Goal: Task Accomplishment & Management: Complete application form

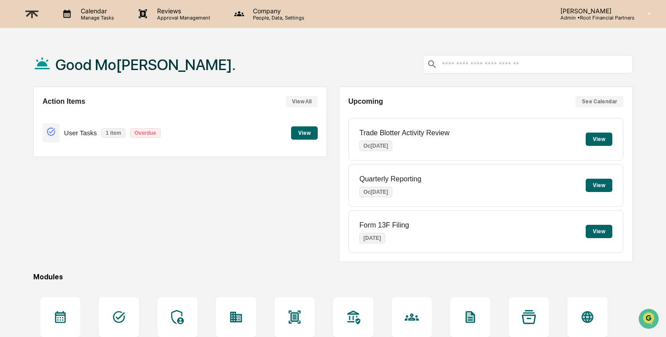
click at [278, 11] on p "Company" at bounding box center [277, 11] width 63 height 8
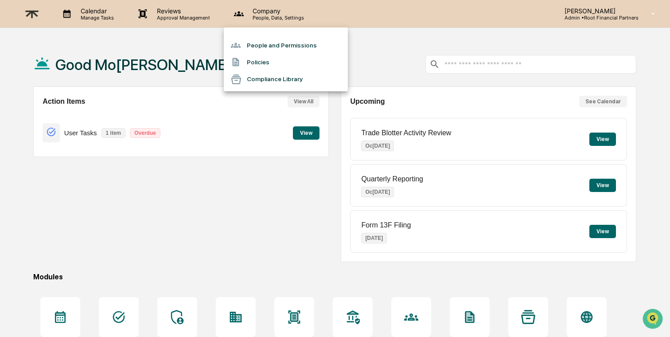
click at [183, 16] on div at bounding box center [335, 168] width 670 height 337
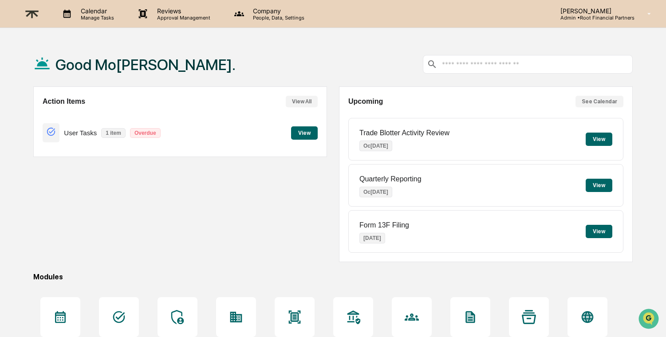
click at [180, 17] on p "Approval Management" at bounding box center [182, 18] width 65 height 6
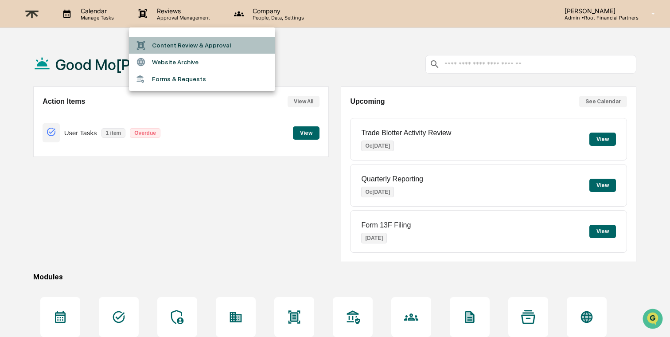
click at [180, 39] on li "Content Review & Approval" at bounding box center [202, 45] width 146 height 17
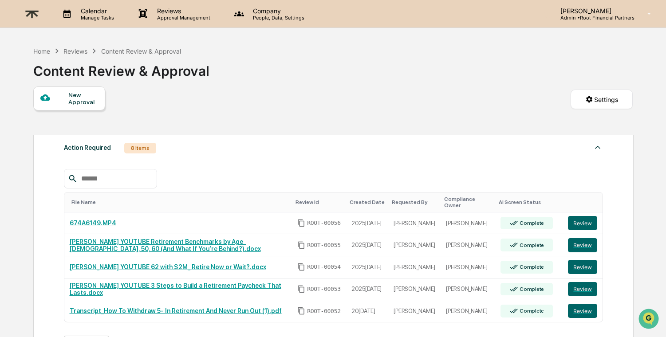
click at [168, 9] on p "Reviews" at bounding box center [182, 11] width 65 height 8
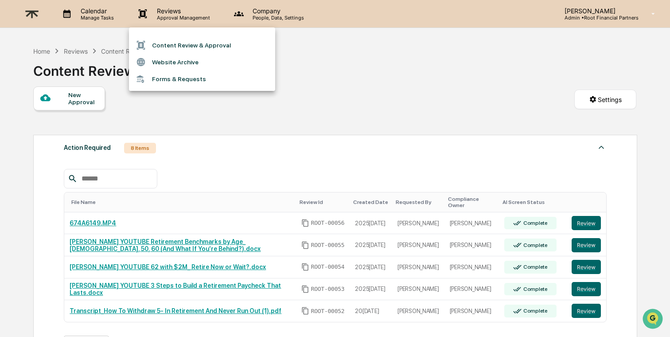
click at [165, 79] on li "Forms & Requests" at bounding box center [202, 79] width 146 height 16
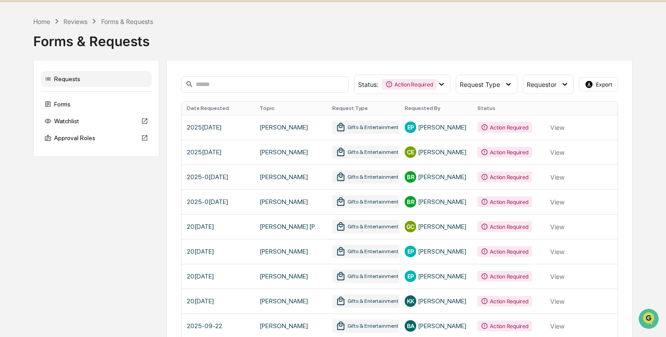
scroll to position [88, 0]
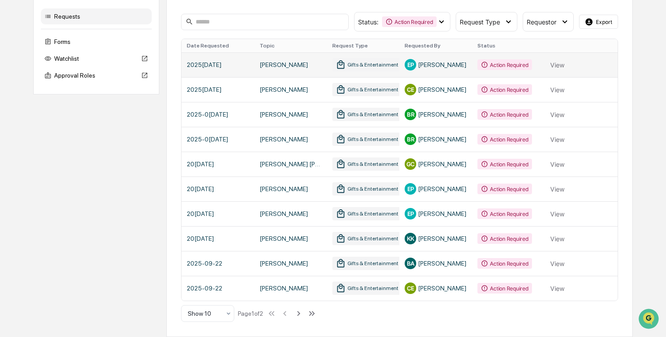
click at [559, 63] on link at bounding box center [399, 64] width 436 height 25
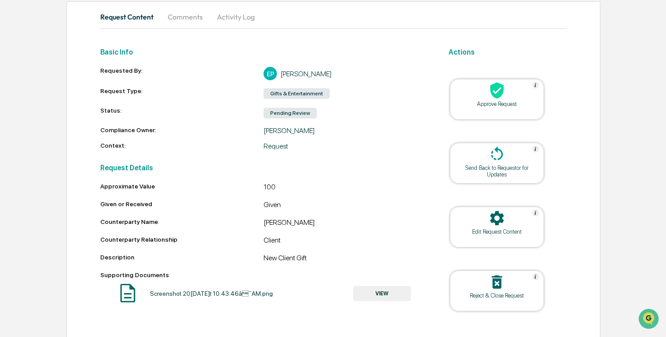
scroll to position [101, 0]
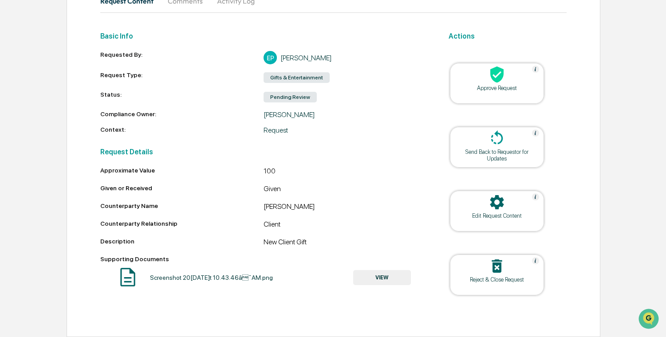
click at [373, 278] on button "VIEW" at bounding box center [382, 277] width 58 height 15
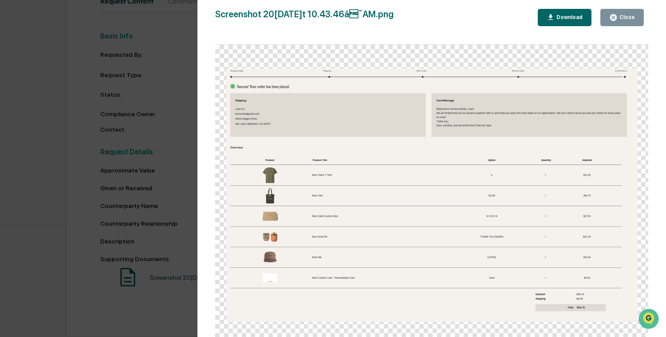
click at [614, 18] on icon "button" at bounding box center [613, 17] width 8 height 8
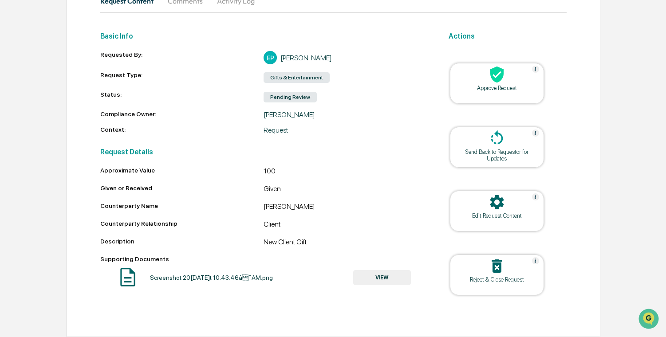
click at [505, 88] on div "Approve Request" at bounding box center [497, 88] width 80 height 7
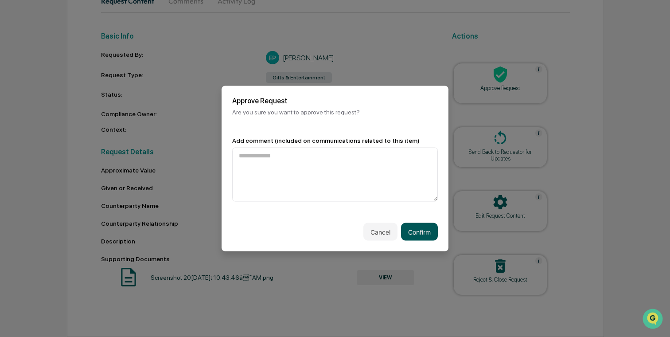
click at [414, 232] on button "Confirm" at bounding box center [419, 232] width 37 height 18
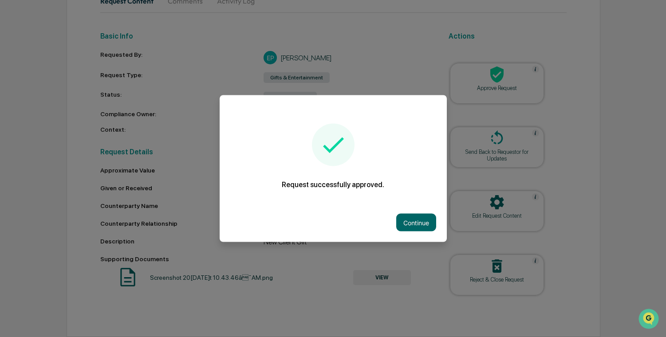
scroll to position [74, 0]
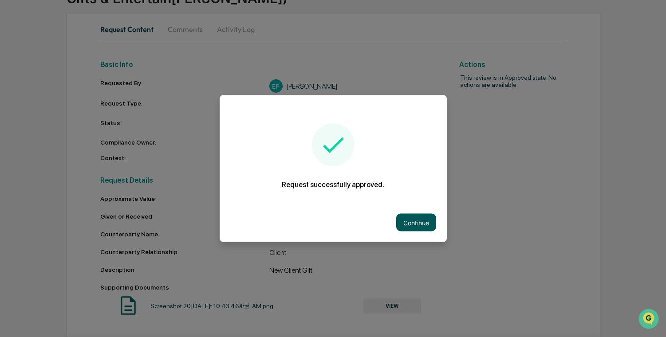
click at [413, 225] on button "Continue" at bounding box center [416, 223] width 40 height 18
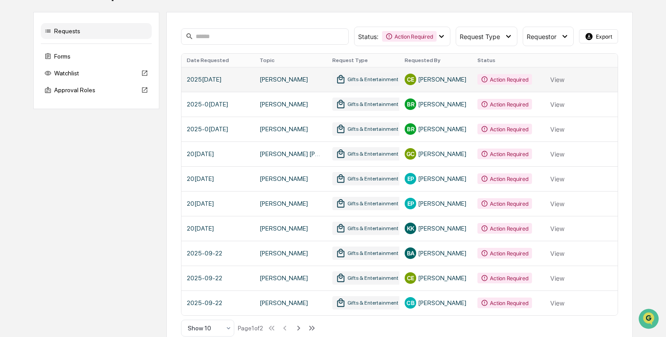
click at [555, 75] on link at bounding box center [399, 79] width 436 height 25
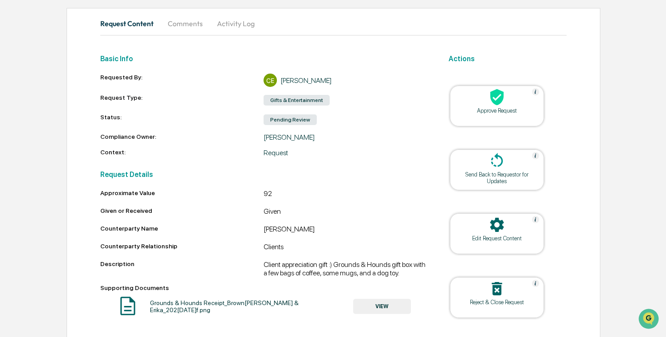
scroll to position [101, 0]
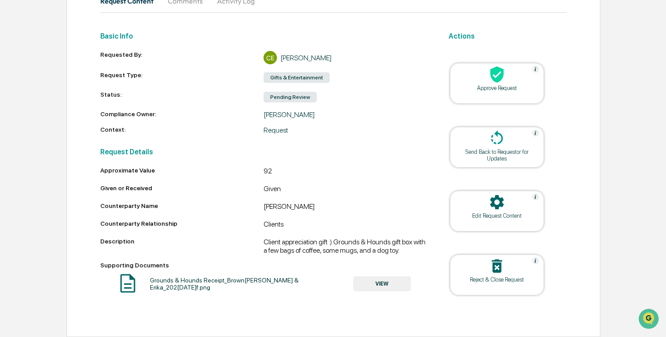
click at [492, 89] on div "Approve Request" at bounding box center [497, 88] width 80 height 7
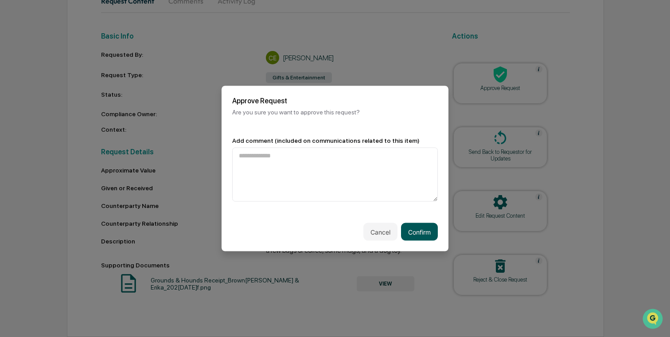
click at [416, 227] on button "Confirm" at bounding box center [419, 232] width 37 height 18
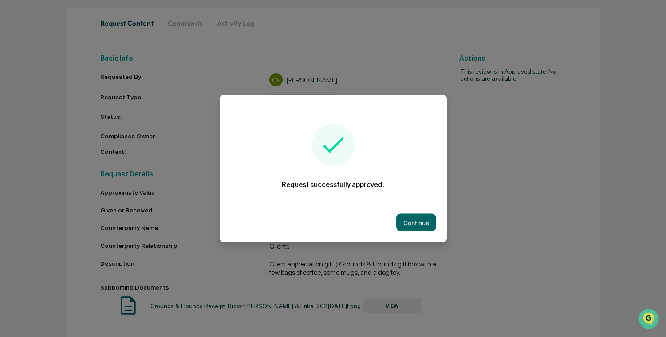
scroll to position [88, 0]
click at [415, 223] on button "Continue" at bounding box center [416, 223] width 40 height 18
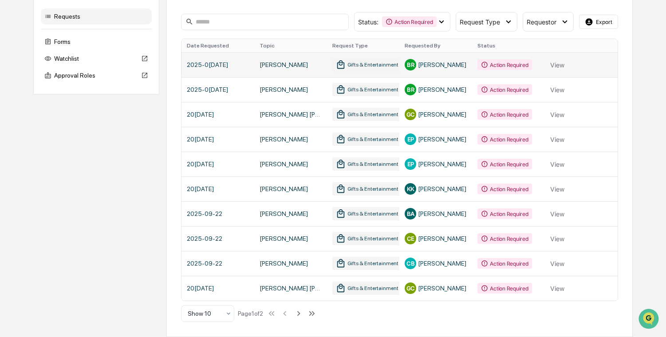
click at [553, 64] on link at bounding box center [399, 64] width 436 height 25
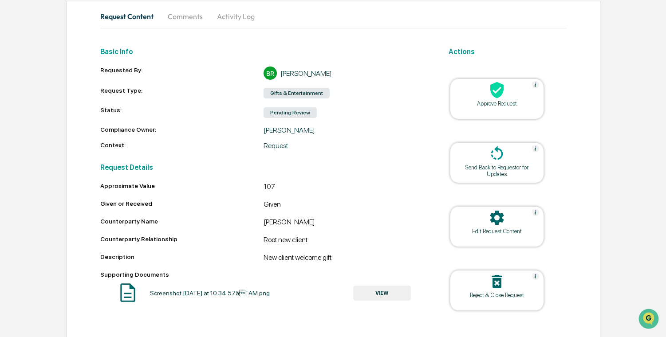
scroll to position [101, 0]
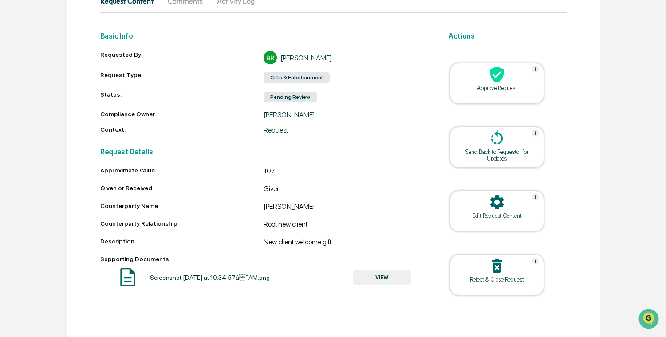
click at [472, 85] on div "Approve Request" at bounding box center [497, 88] width 80 height 7
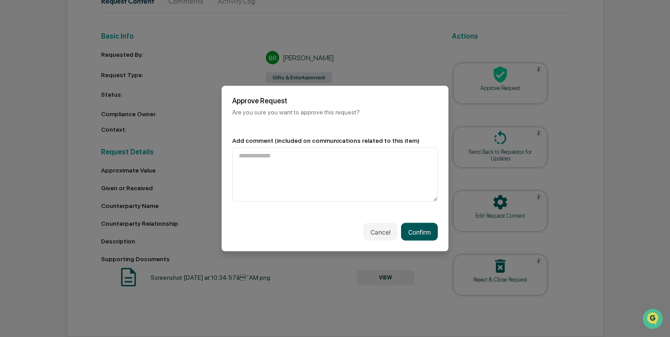
click at [416, 227] on button "Confirm" at bounding box center [419, 232] width 37 height 18
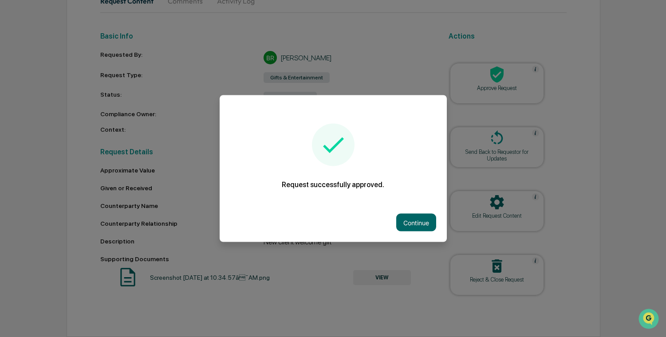
scroll to position [74, 0]
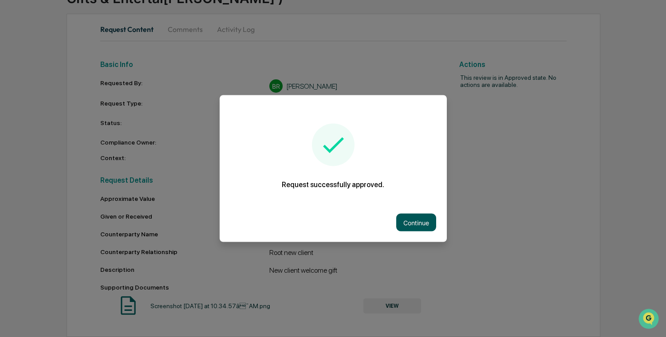
click at [419, 219] on button "Continue" at bounding box center [416, 223] width 40 height 18
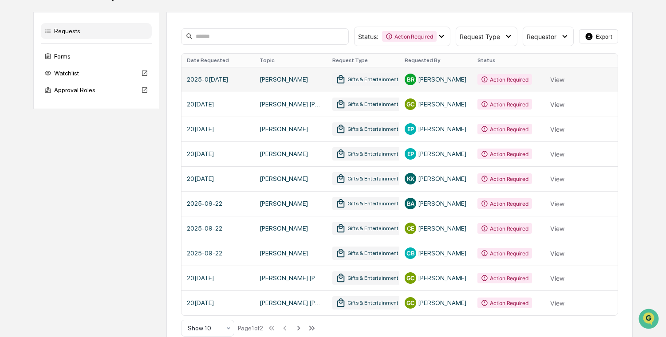
click at [551, 82] on link at bounding box center [399, 79] width 436 height 25
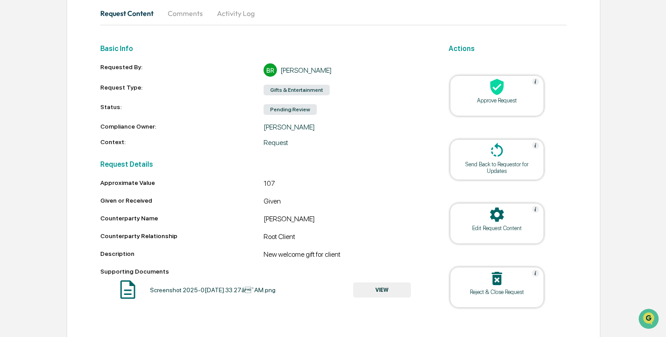
scroll to position [101, 0]
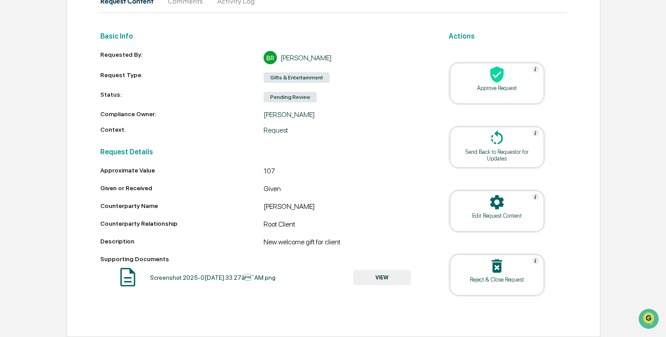
click at [369, 274] on button "VIEW" at bounding box center [382, 277] width 58 height 15
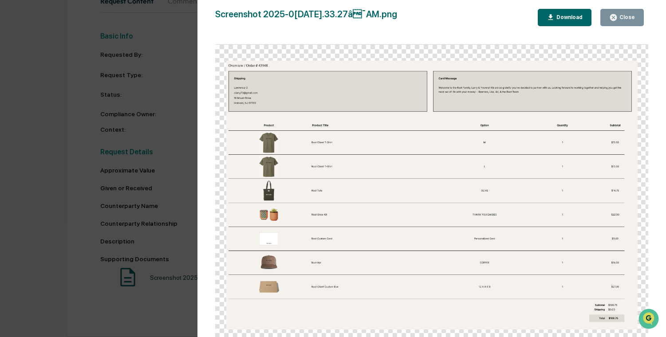
click at [159, 115] on div "Version History 09/2[DATE]4[PERSON_NAME]amos Screenshot 2025[DATE] 10.33.27â¯A…" at bounding box center [333, 168] width 666 height 337
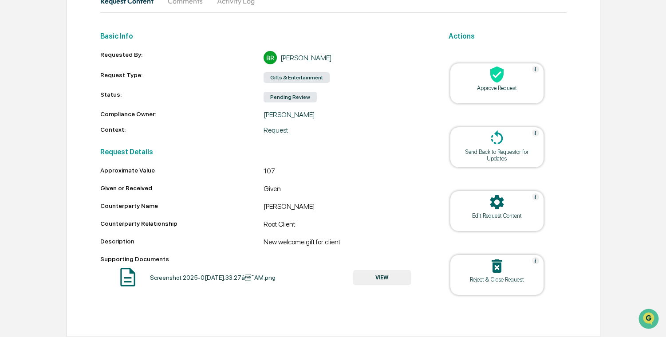
click at [480, 87] on div "Approve Request" at bounding box center [497, 88] width 80 height 7
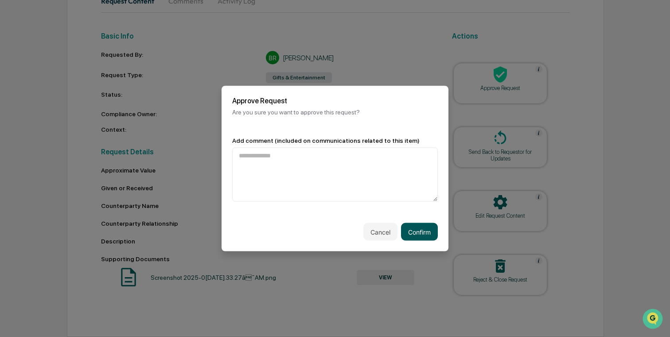
click at [411, 227] on button "Confirm" at bounding box center [419, 232] width 37 height 18
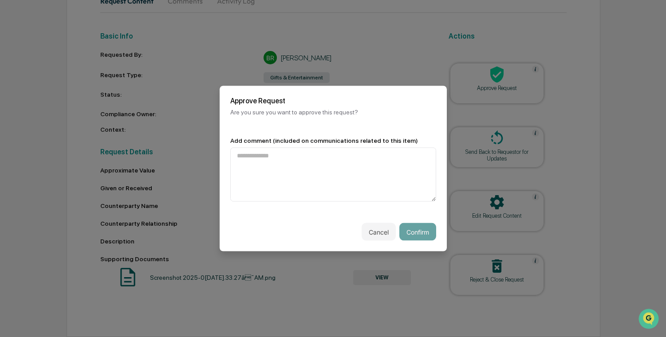
scroll to position [74, 0]
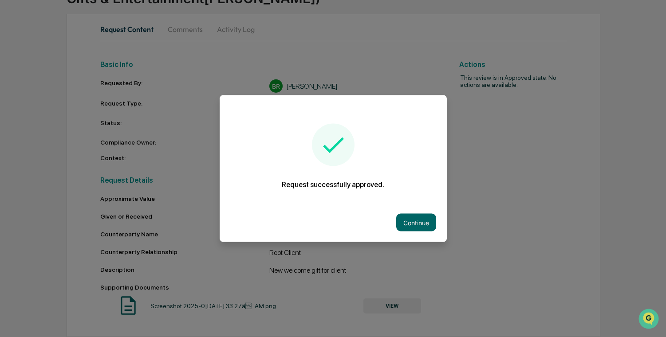
click at [411, 227] on button "Continue" at bounding box center [416, 223] width 40 height 18
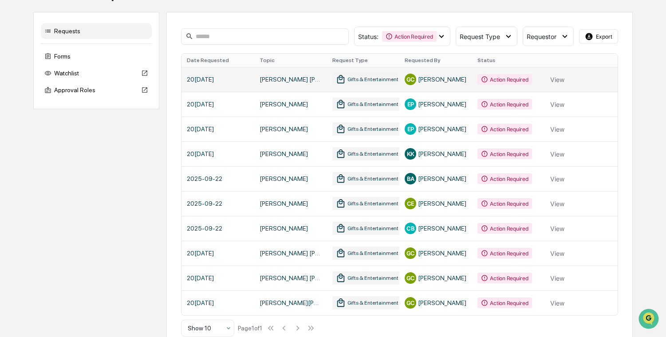
click at [561, 78] on link at bounding box center [399, 79] width 436 height 25
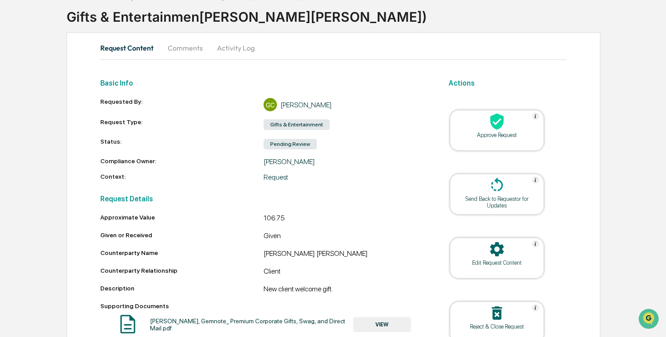
scroll to position [101, 0]
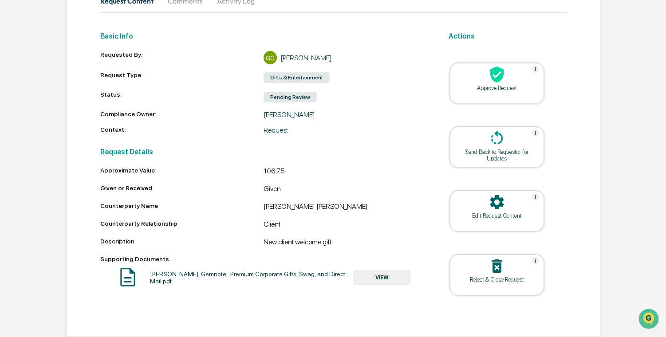
click at [493, 80] on icon at bounding box center [496, 75] width 13 height 16
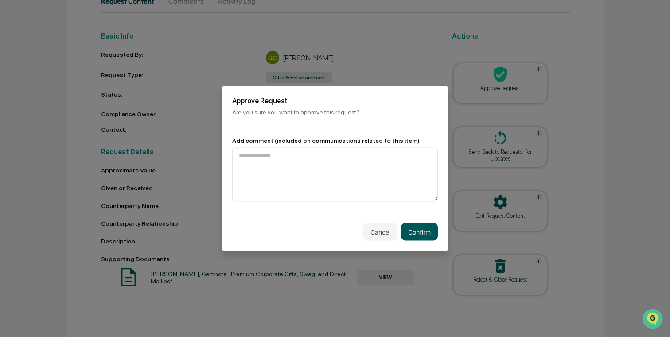
click at [416, 230] on button "Confirm" at bounding box center [419, 232] width 37 height 18
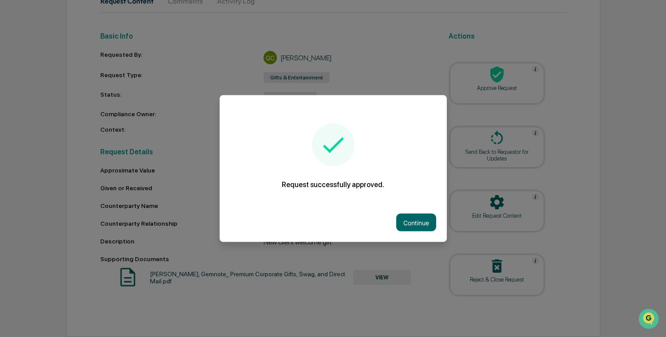
scroll to position [74, 0]
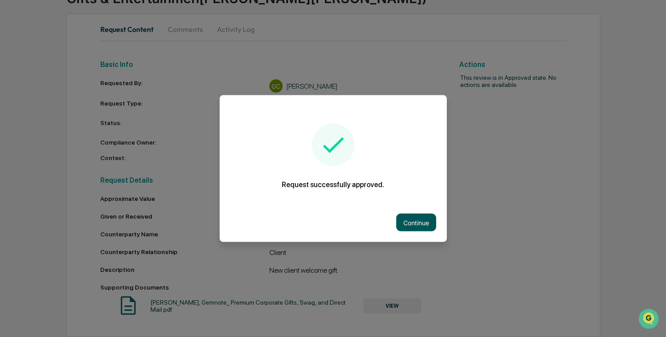
click at [416, 227] on button "Continue" at bounding box center [416, 223] width 40 height 18
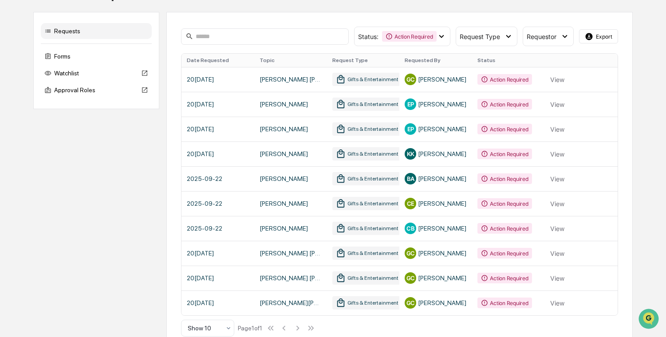
scroll to position [63, 0]
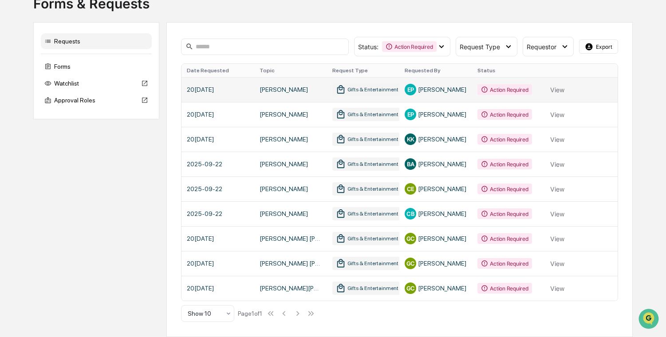
click at [558, 83] on link at bounding box center [399, 89] width 436 height 25
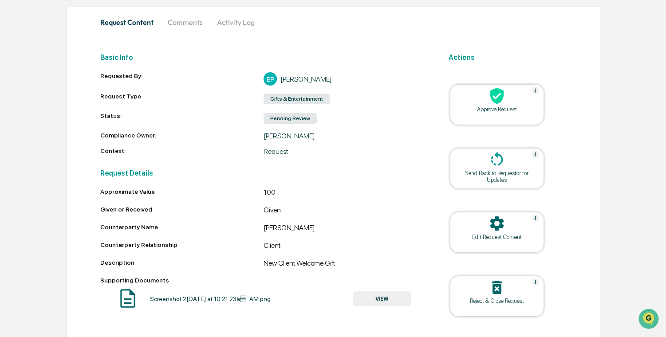
scroll to position [101, 0]
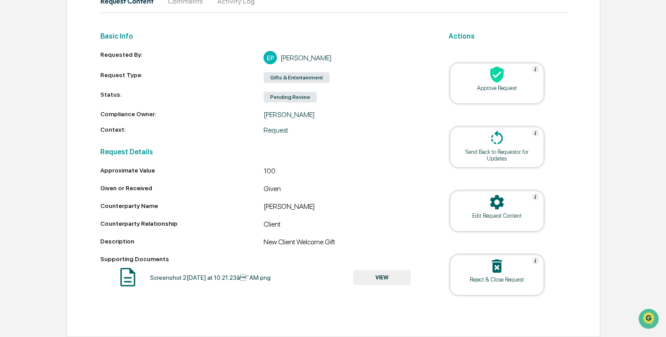
click at [482, 80] on div at bounding box center [496, 75] width 89 height 19
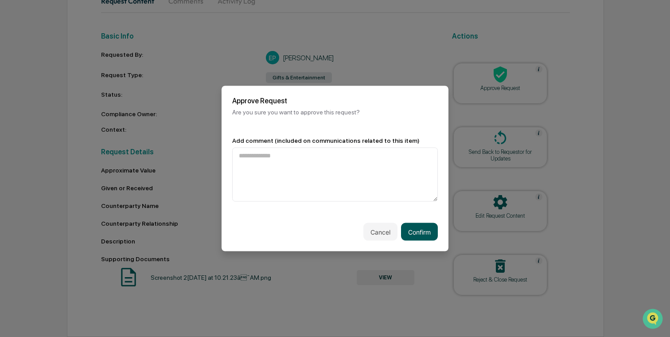
click at [416, 229] on button "Confirm" at bounding box center [419, 232] width 37 height 18
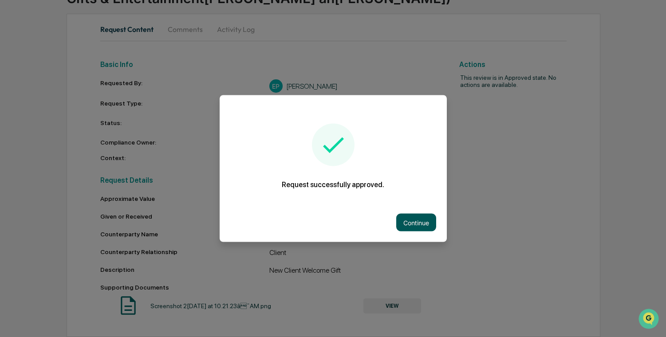
click at [414, 223] on button "Continue" at bounding box center [416, 223] width 40 height 18
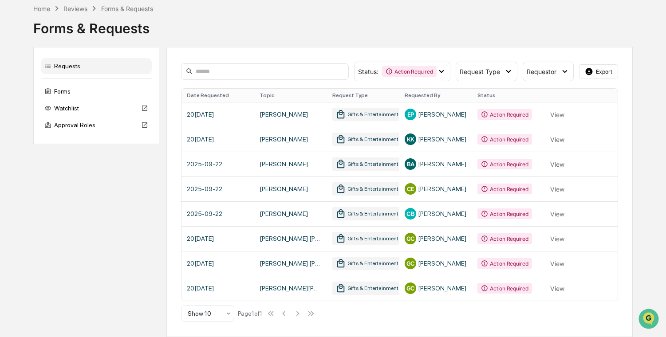
scroll to position [39, 0]
click at [549, 114] on link at bounding box center [399, 114] width 436 height 25
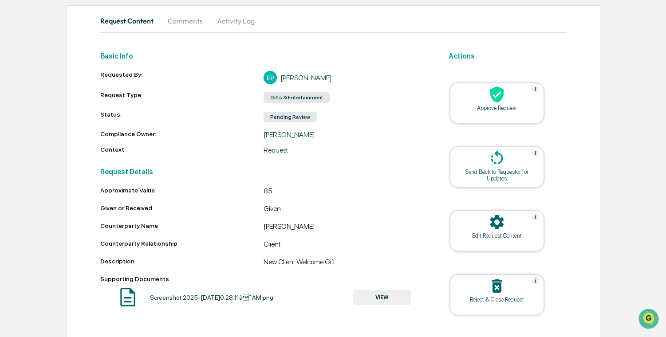
scroll to position [88, 0]
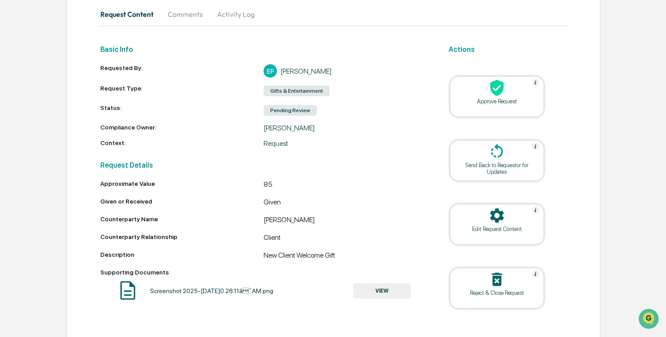
click at [477, 98] on div "Approve Request" at bounding box center [497, 101] width 80 height 7
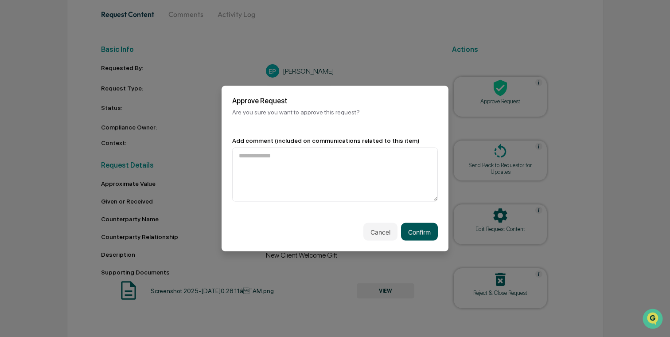
click at [414, 230] on button "Confirm" at bounding box center [419, 232] width 37 height 18
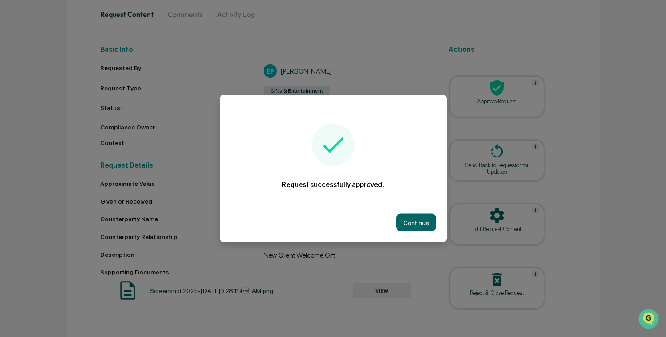
scroll to position [74, 0]
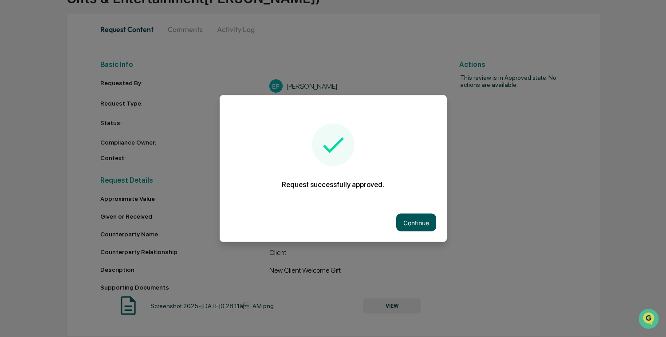
click at [414, 217] on button "Continue" at bounding box center [416, 223] width 40 height 18
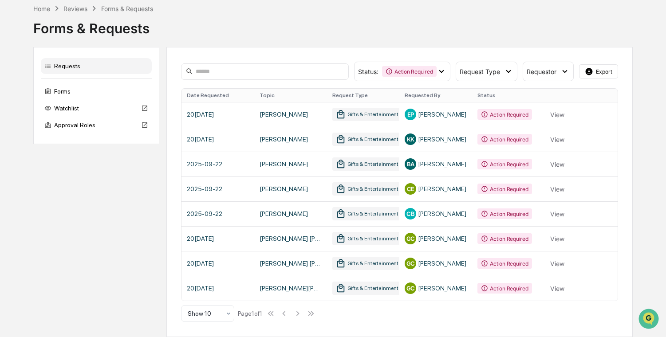
scroll to position [14, 0]
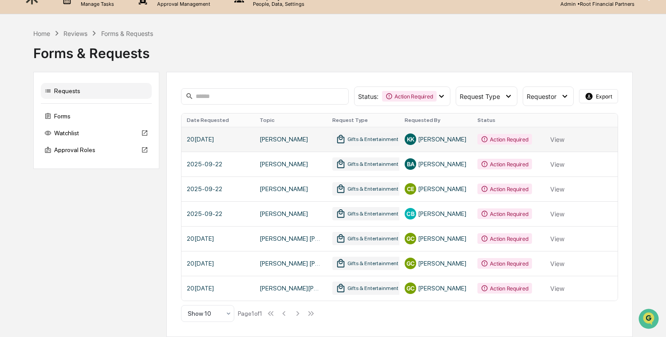
click at [559, 135] on link at bounding box center [399, 139] width 436 height 25
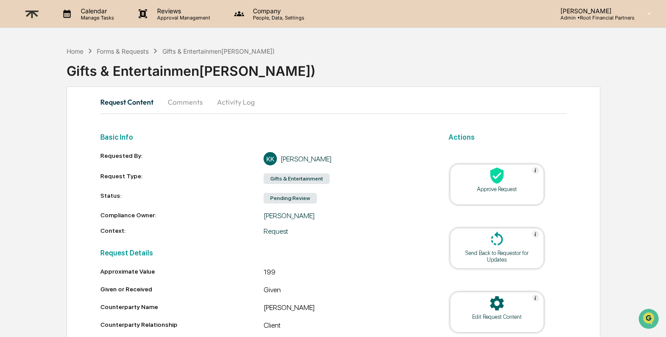
scroll to position [101, 0]
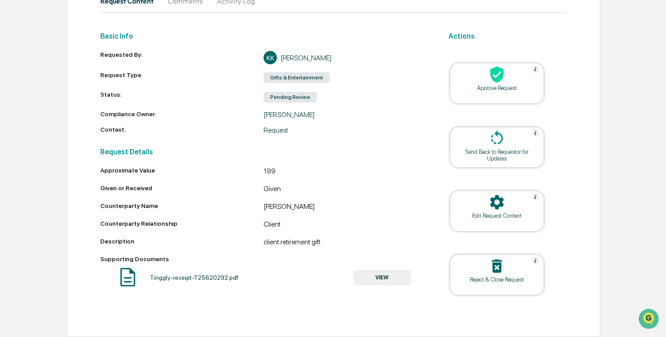
click at [502, 90] on div "Approve Request" at bounding box center [497, 88] width 80 height 7
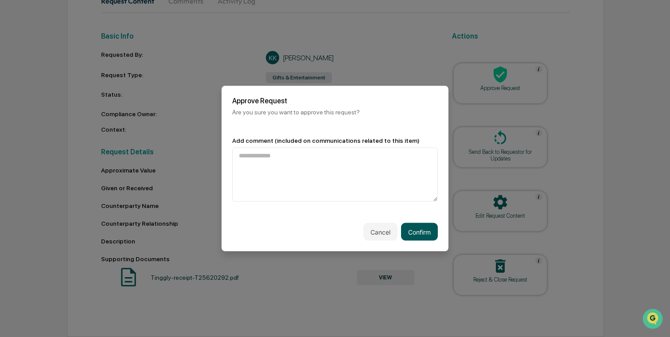
click at [423, 226] on button "Confirm" at bounding box center [419, 232] width 37 height 18
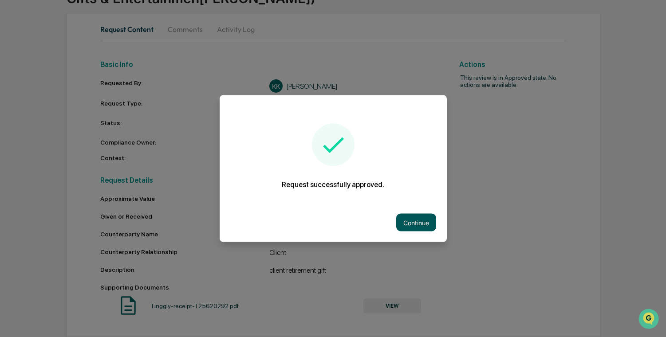
click at [411, 227] on button "Continue" at bounding box center [416, 223] width 40 height 18
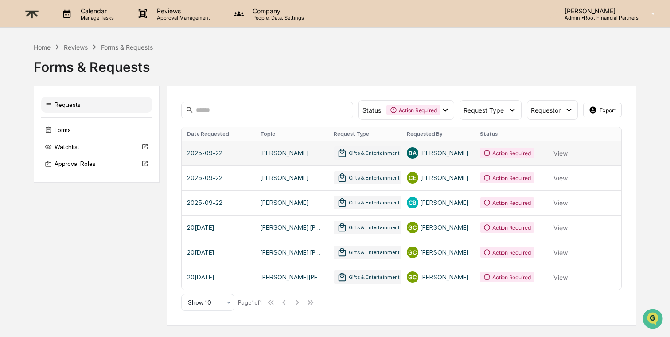
click at [566, 148] on link at bounding box center [402, 153] width 440 height 25
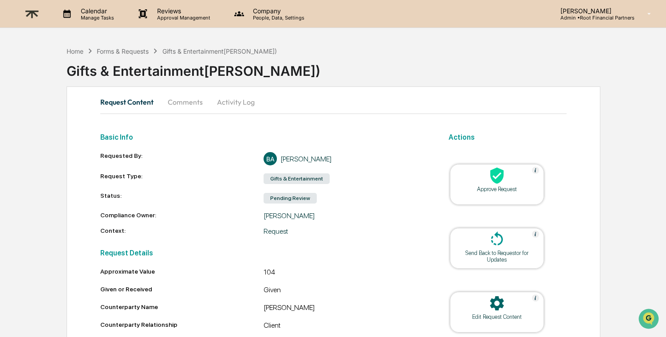
scroll to position [101, 0]
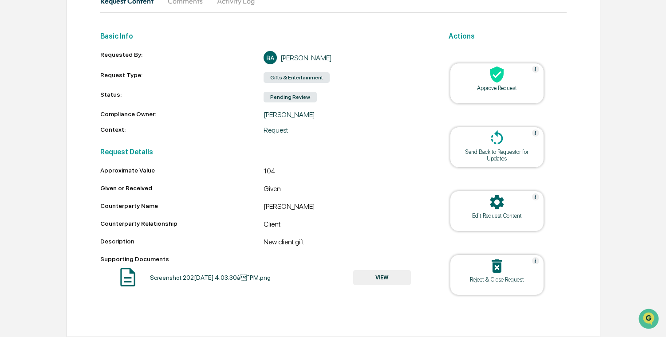
click at [384, 278] on button "VIEW" at bounding box center [382, 277] width 58 height 15
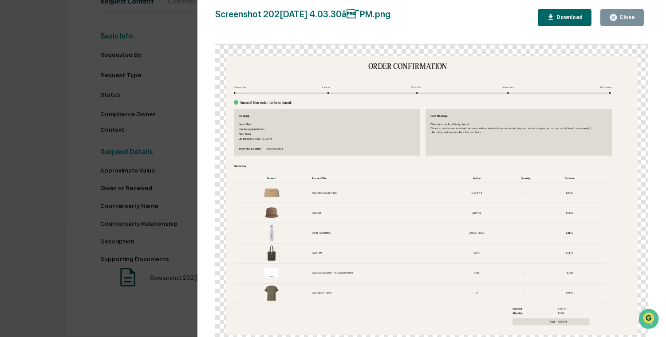
click at [620, 20] on div "Close" at bounding box center [625, 17] width 17 height 6
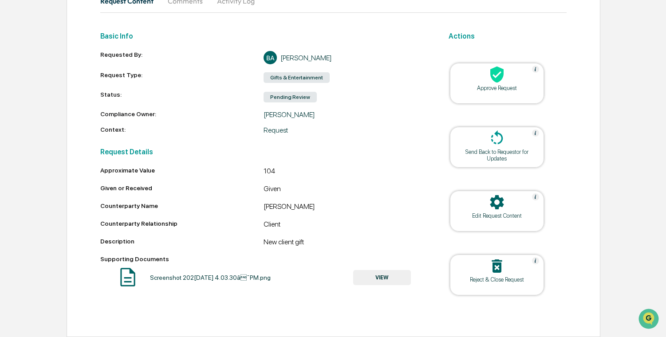
click at [507, 87] on div "Approve Request" at bounding box center [497, 88] width 80 height 7
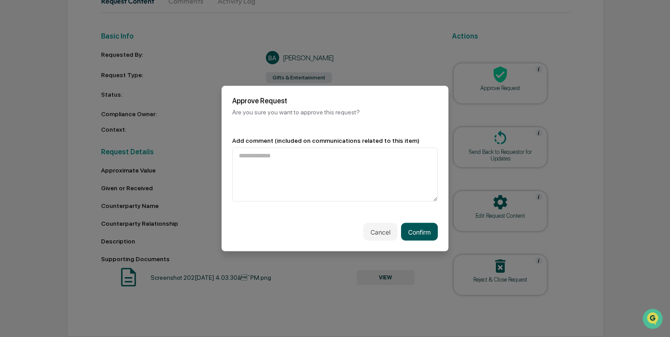
click at [416, 232] on button "Confirm" at bounding box center [419, 232] width 37 height 18
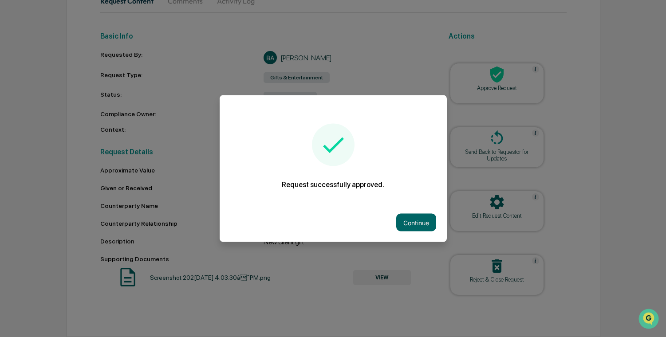
scroll to position [74, 0]
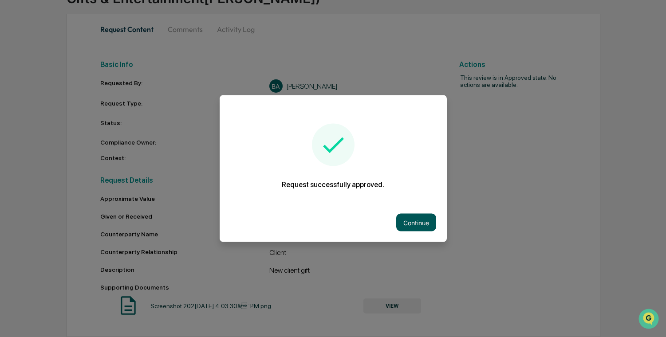
click at [428, 218] on button "Continue" at bounding box center [416, 223] width 40 height 18
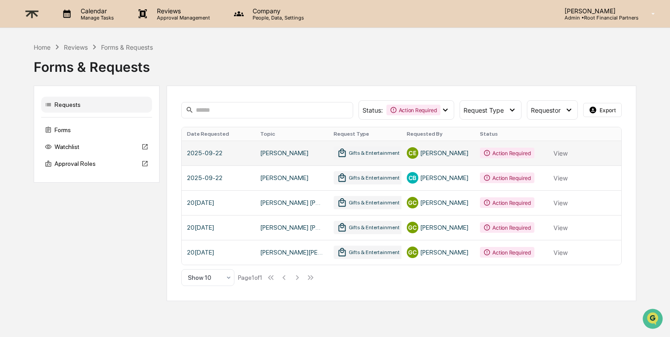
click at [556, 153] on link at bounding box center [402, 153] width 440 height 25
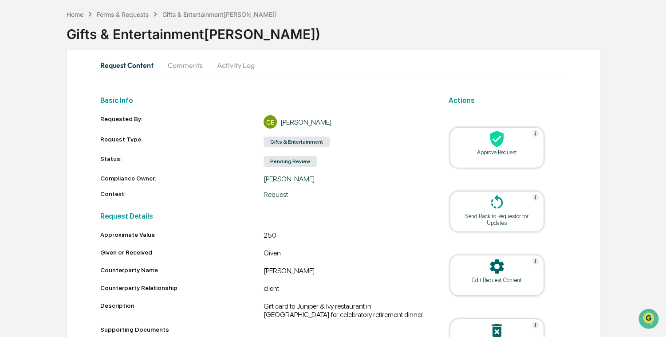
scroll to position [101, 0]
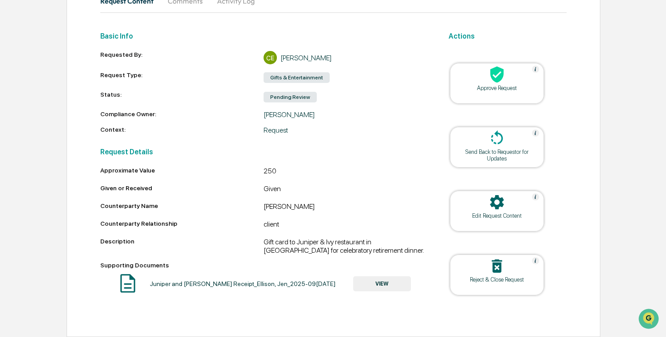
click at [383, 282] on button "VIEW" at bounding box center [382, 283] width 58 height 15
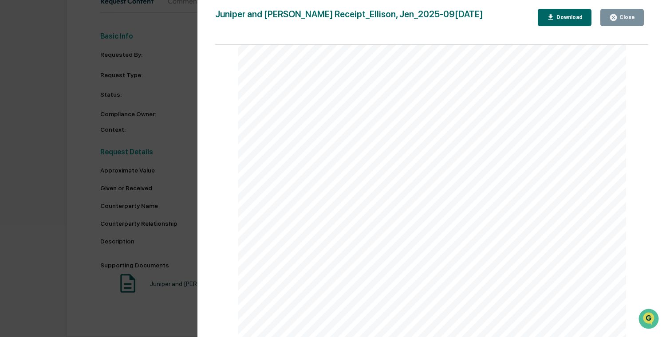
scroll to position [350, 0]
click at [153, 253] on div "Version History 09[DATE]:14 PM Chelsea English Juniper and [PERSON_NAME] Receip…" at bounding box center [333, 168] width 666 height 337
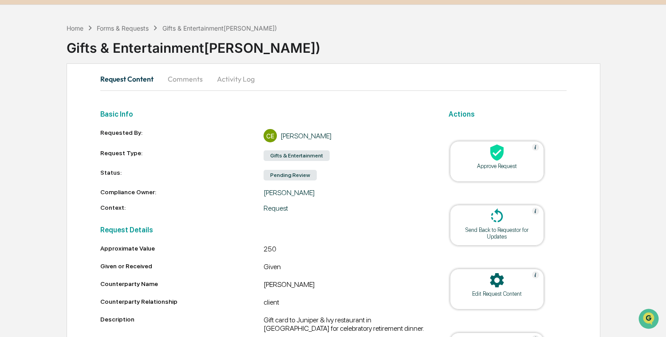
scroll to position [0, 0]
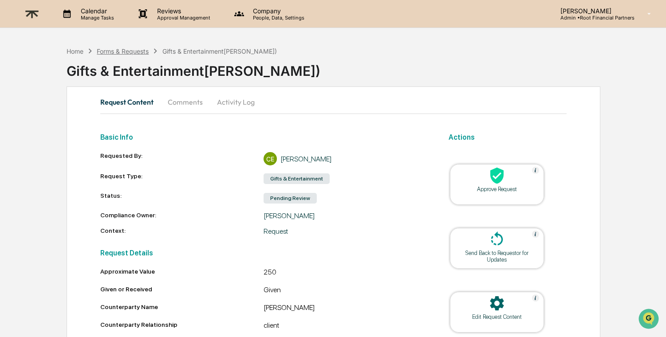
click at [142, 51] on div "Forms & Requests" at bounding box center [123, 51] width 52 height 8
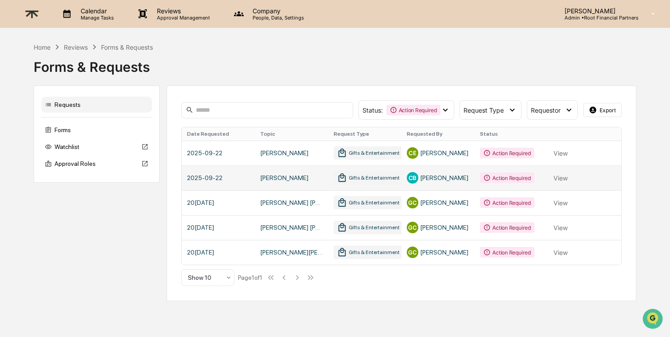
click at [557, 174] on link at bounding box center [402, 177] width 440 height 25
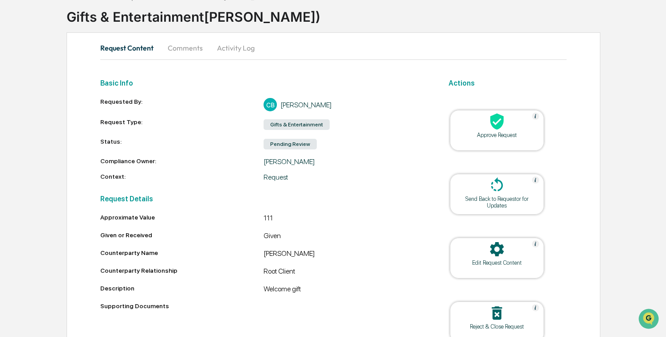
scroll to position [101, 0]
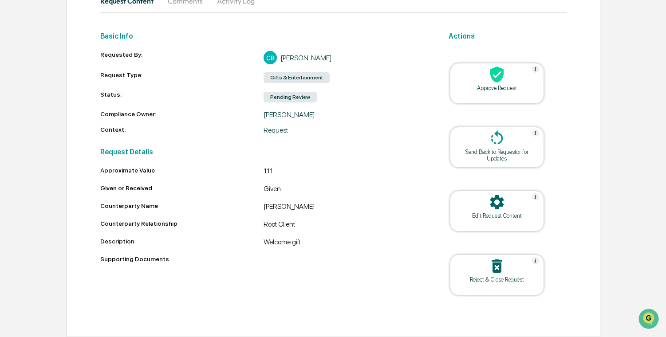
click at [487, 79] on div at bounding box center [496, 75] width 89 height 19
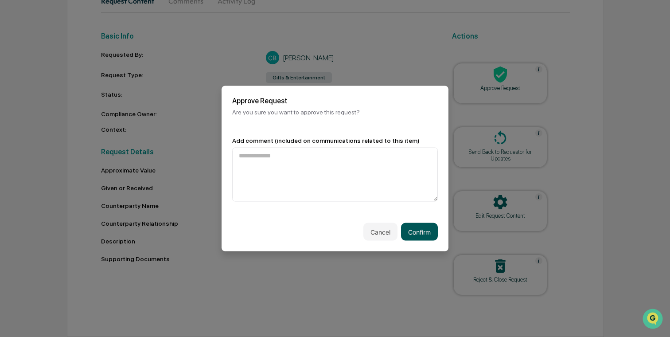
click at [418, 223] on button "Confirm" at bounding box center [419, 232] width 37 height 18
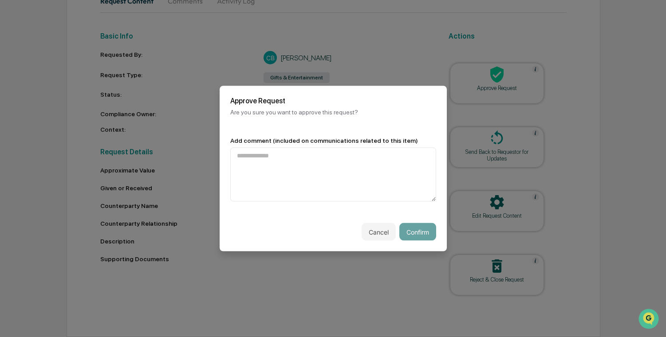
scroll to position [50, 0]
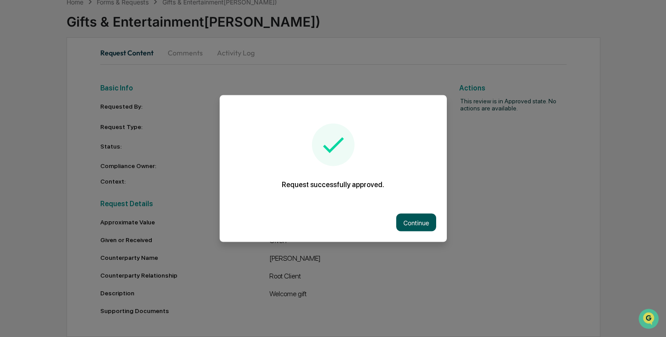
click at [409, 229] on button "Continue" at bounding box center [416, 223] width 40 height 18
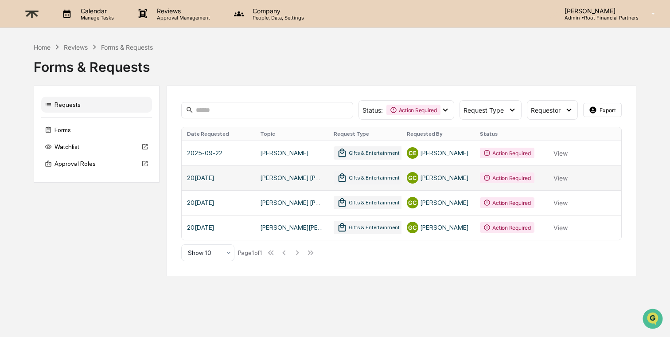
click at [554, 176] on link at bounding box center [402, 177] width 440 height 25
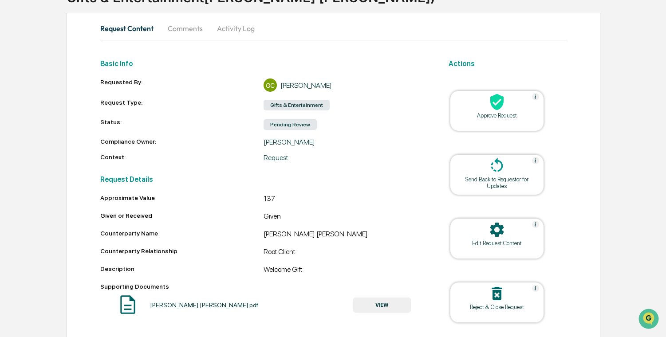
scroll to position [101, 0]
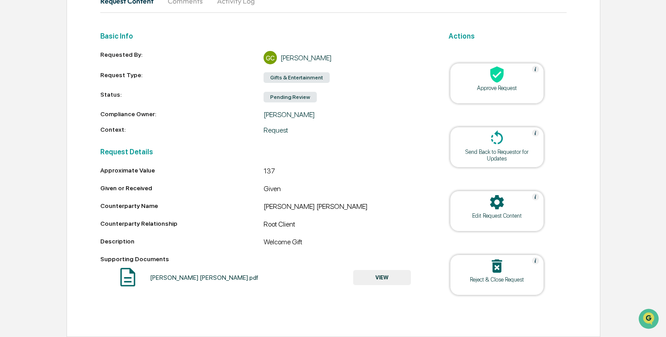
click at [516, 75] on div at bounding box center [496, 75] width 89 height 19
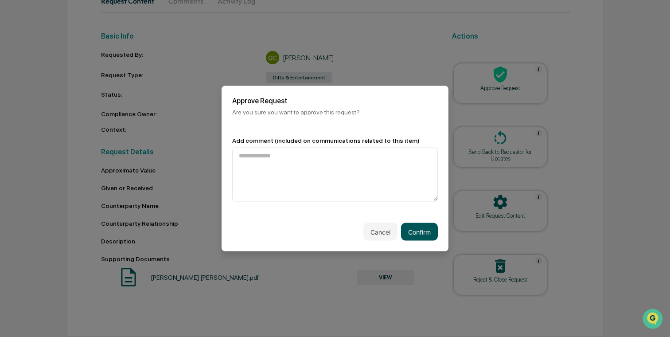
click at [417, 232] on button "Confirm" at bounding box center [419, 232] width 37 height 18
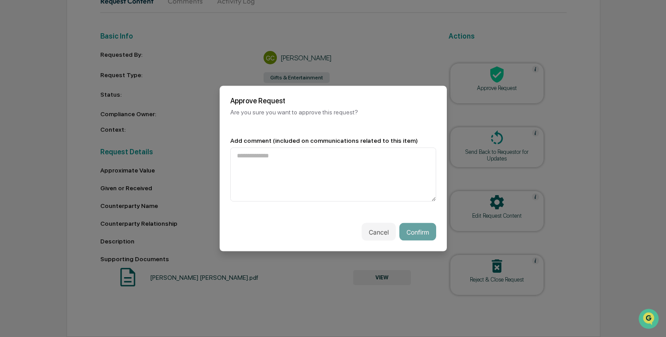
scroll to position [74, 0]
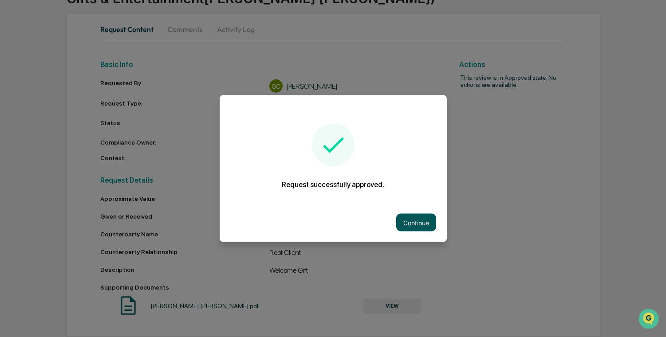
click at [412, 221] on button "Continue" at bounding box center [416, 223] width 40 height 18
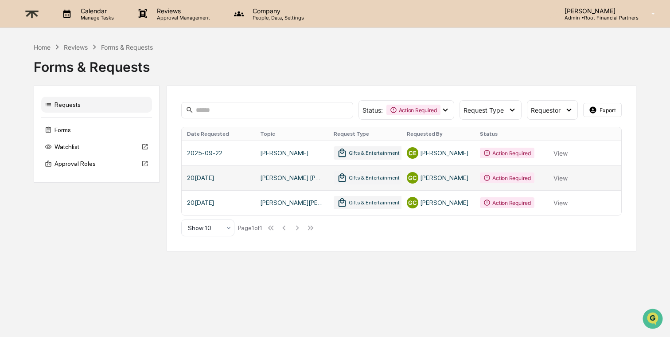
click at [561, 179] on link at bounding box center [402, 177] width 440 height 25
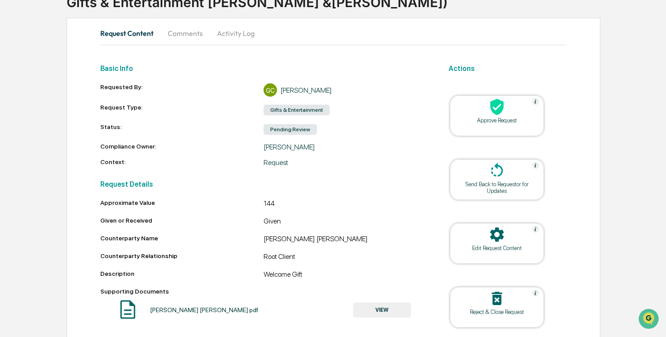
scroll to position [69, 0]
click at [384, 310] on button "VIEW" at bounding box center [382, 309] width 58 height 15
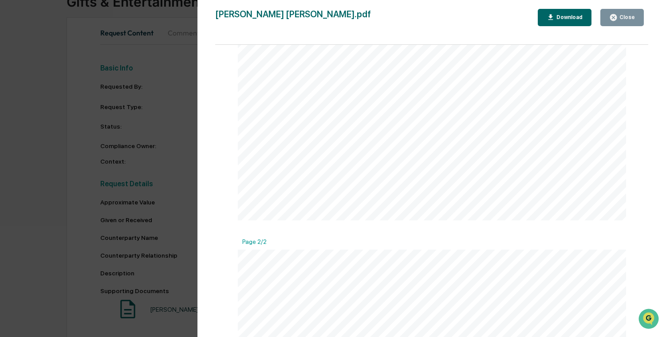
scroll to position [526, 0]
click at [161, 211] on div "Version History 09/19/2[DATE][PERSON_NAME]p[PERSON_NAME] Bo[PERSON_NAME].pdf Cl…" at bounding box center [333, 168] width 666 height 337
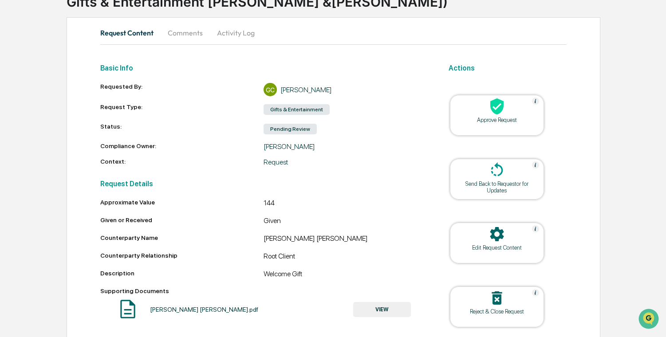
click at [493, 103] on icon at bounding box center [496, 106] width 13 height 16
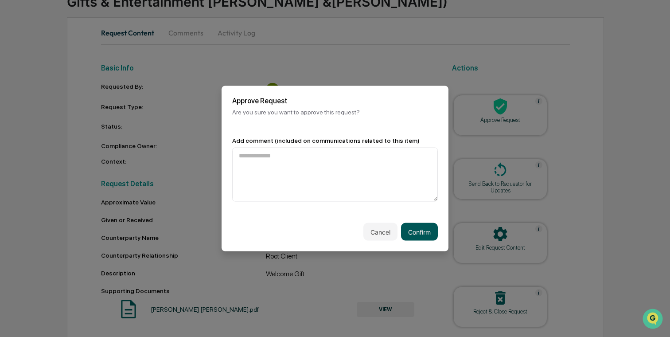
click at [425, 229] on button "Confirm" at bounding box center [419, 232] width 37 height 18
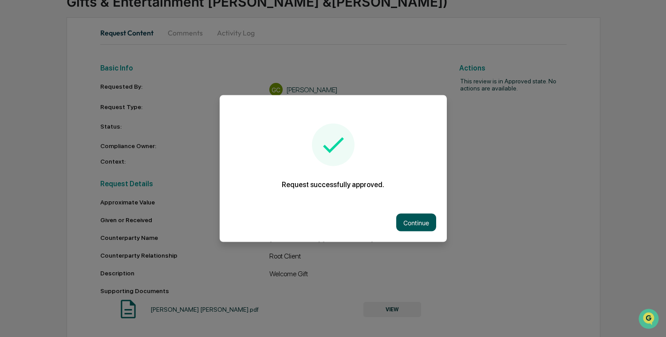
click at [415, 223] on button "Continue" at bounding box center [416, 223] width 40 height 18
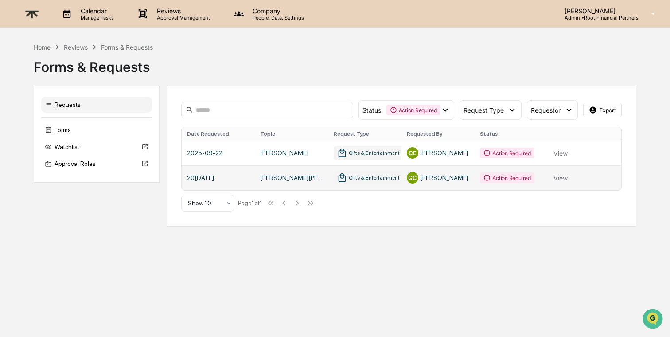
click at [553, 177] on link at bounding box center [402, 177] width 440 height 25
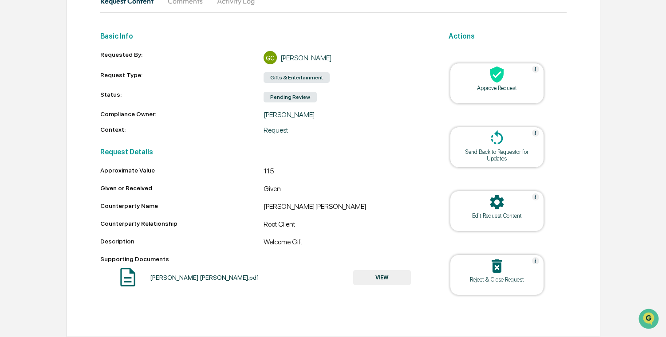
scroll to position [101, 0]
click at [518, 83] on div at bounding box center [496, 75] width 89 height 19
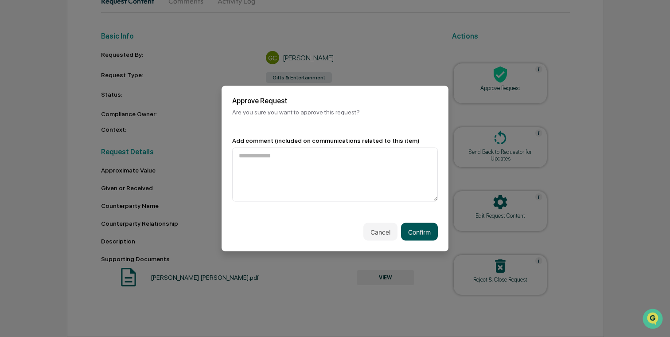
click at [429, 229] on button "Confirm" at bounding box center [419, 232] width 37 height 18
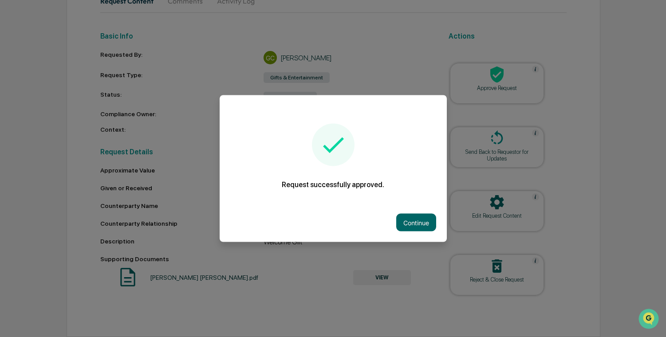
scroll to position [74, 0]
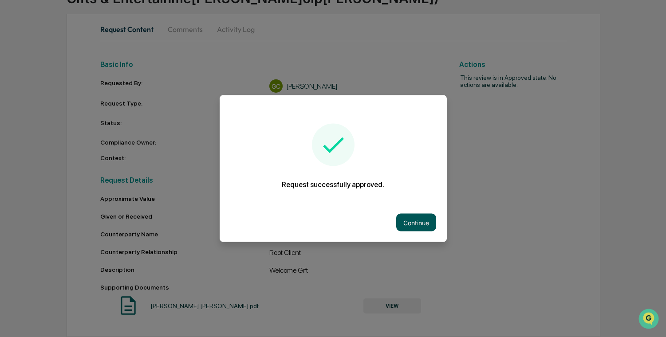
click at [410, 221] on button "Continue" at bounding box center [416, 223] width 40 height 18
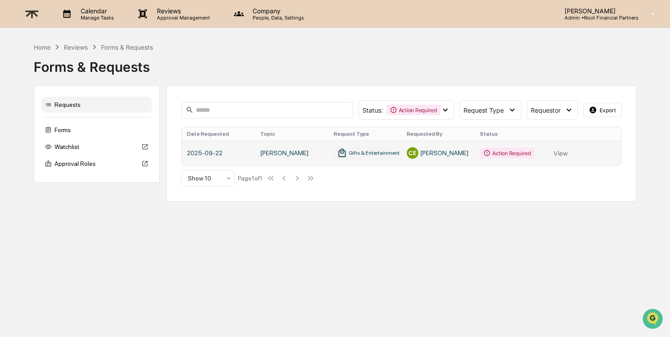
click at [558, 153] on link at bounding box center [402, 153] width 440 height 25
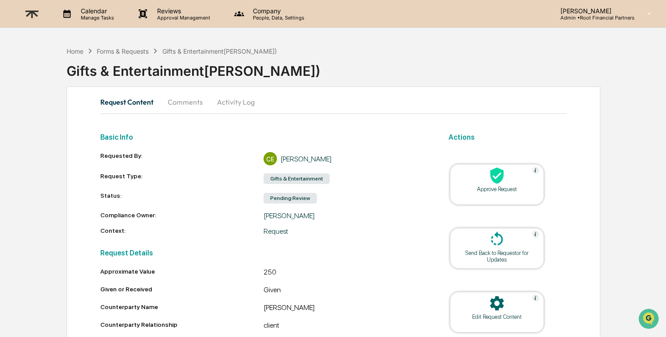
scroll to position [101, 0]
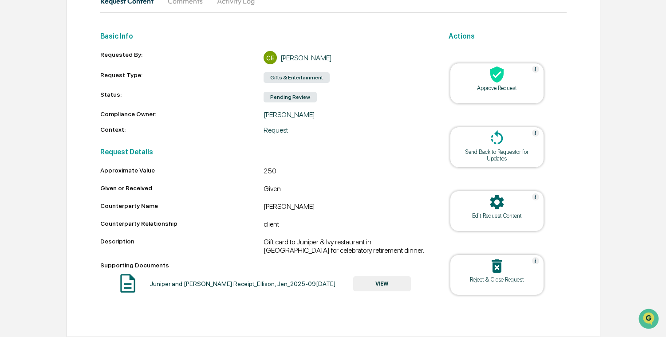
click at [482, 71] on div at bounding box center [496, 75] width 89 height 19
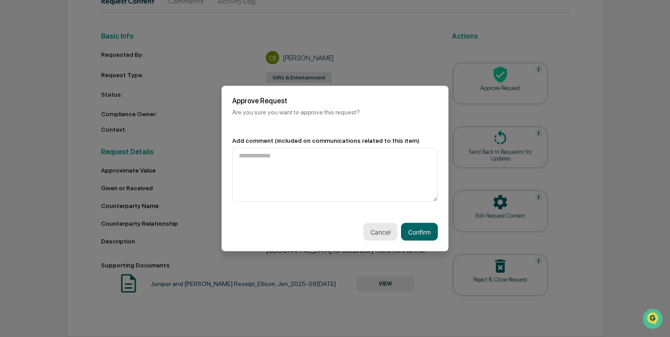
click at [376, 231] on button "Cancel" at bounding box center [381, 232] width 34 height 18
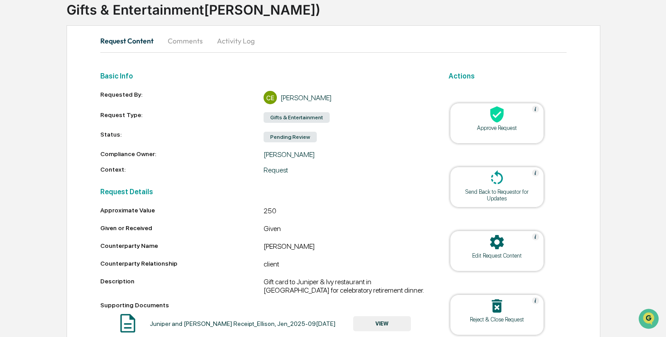
scroll to position [0, 0]
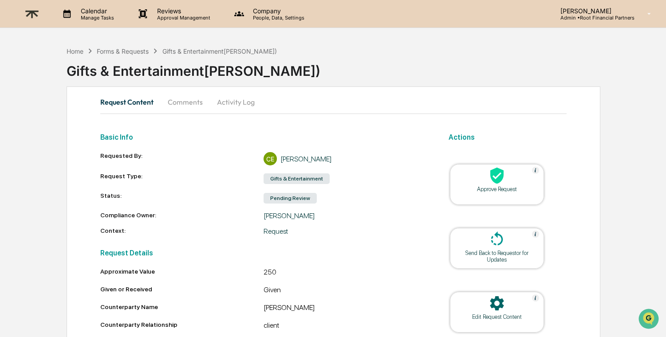
click at [221, 102] on button "Activity Log" at bounding box center [236, 101] width 52 height 21
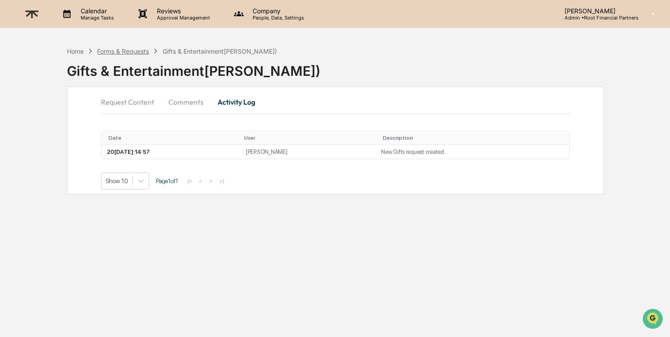
click at [137, 50] on div "Forms & Requests" at bounding box center [123, 51] width 52 height 8
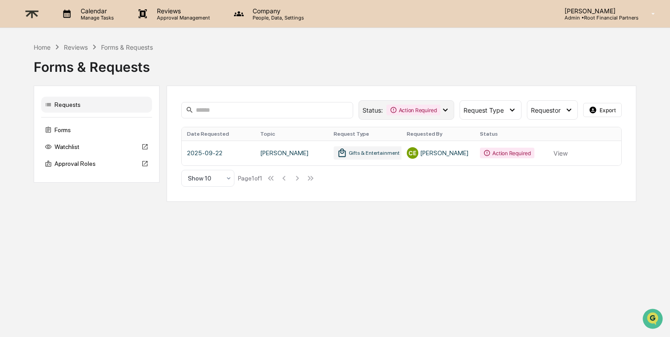
click at [417, 111] on div "Action Required" at bounding box center [414, 110] width 54 height 11
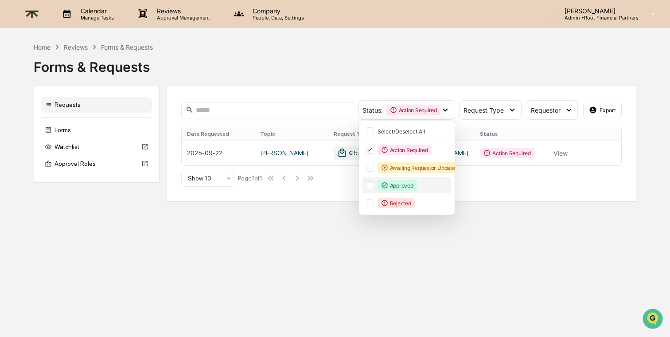
click at [370, 185] on div at bounding box center [370, 185] width 8 height 8
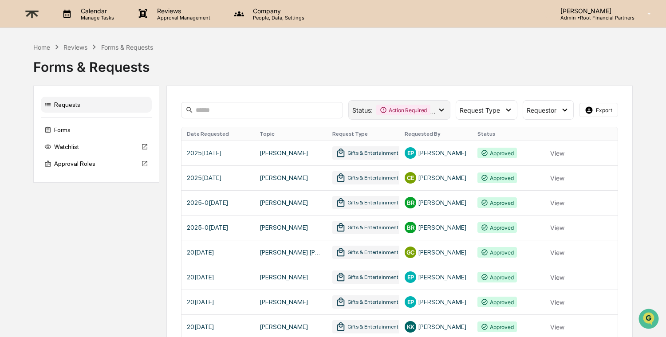
click at [425, 107] on div "Action Required" at bounding box center [403, 110] width 54 height 11
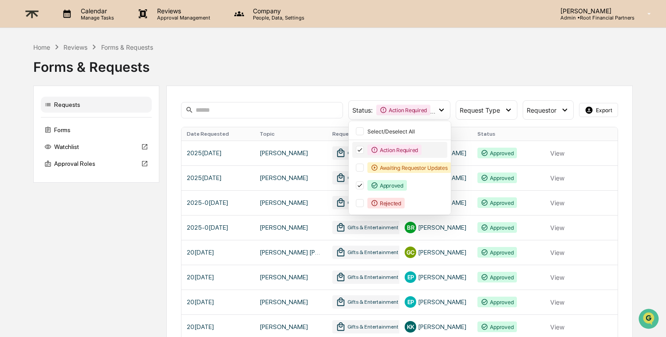
click at [356, 150] on icon at bounding box center [360, 150] width 10 height 6
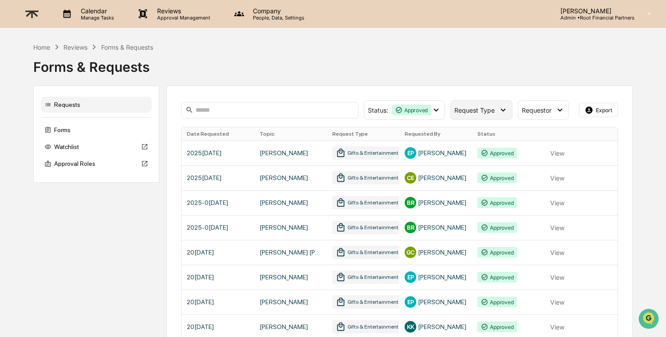
click at [503, 113] on icon at bounding box center [503, 110] width 10 height 10
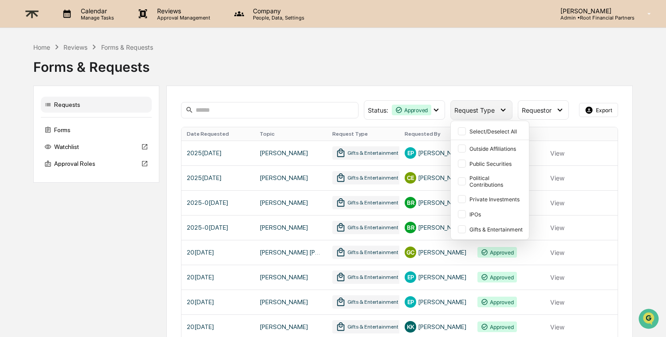
click at [503, 113] on icon at bounding box center [503, 110] width 10 height 10
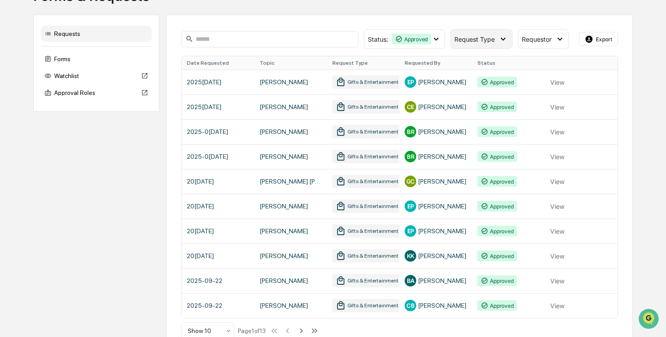
scroll to position [88, 0]
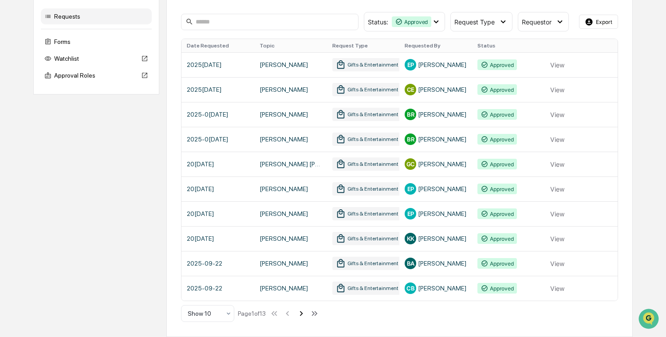
click at [303, 312] on icon at bounding box center [301, 313] width 3 height 5
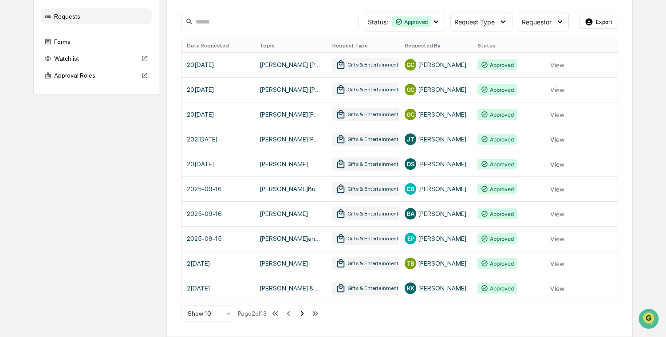
click at [306, 311] on icon at bounding box center [302, 314] width 10 height 10
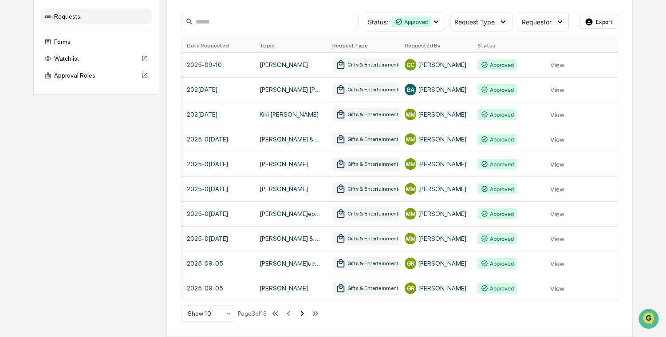
click at [306, 311] on icon at bounding box center [302, 314] width 10 height 10
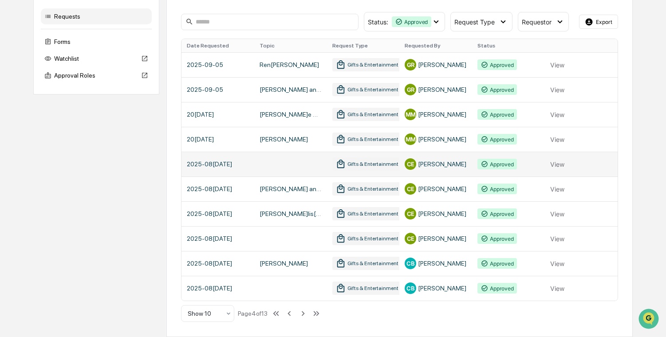
click at [553, 166] on link at bounding box center [399, 164] width 436 height 25
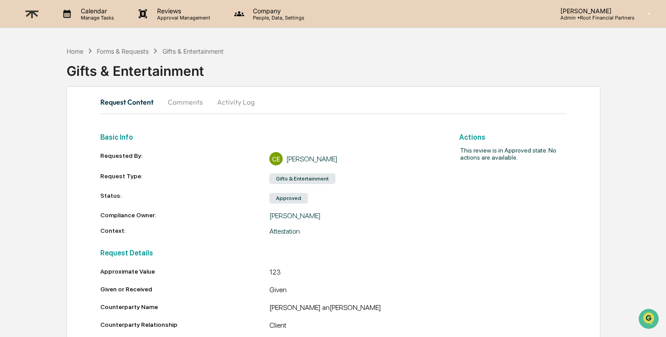
scroll to position [50, 0]
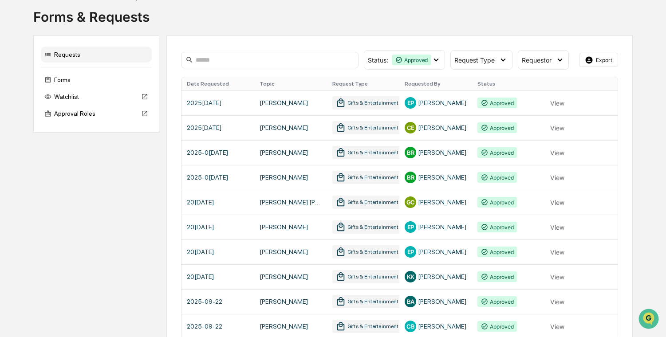
scroll to position [88, 0]
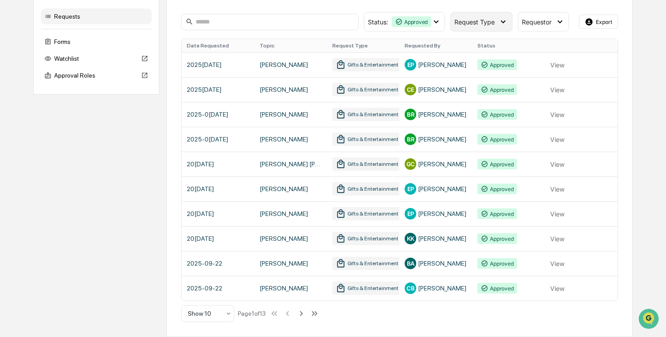
click at [480, 17] on div "Request Type" at bounding box center [481, 22] width 62 height 20
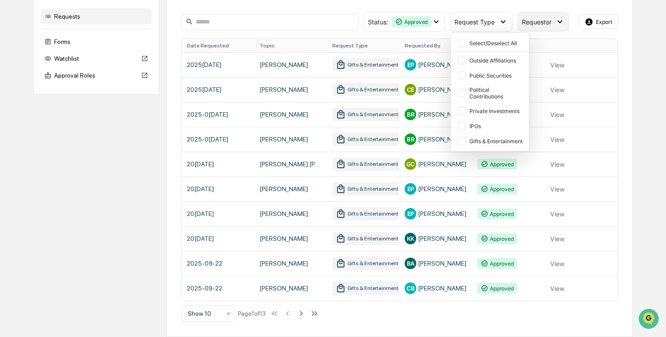
click at [537, 25] on span "Requestor" at bounding box center [536, 22] width 30 height 8
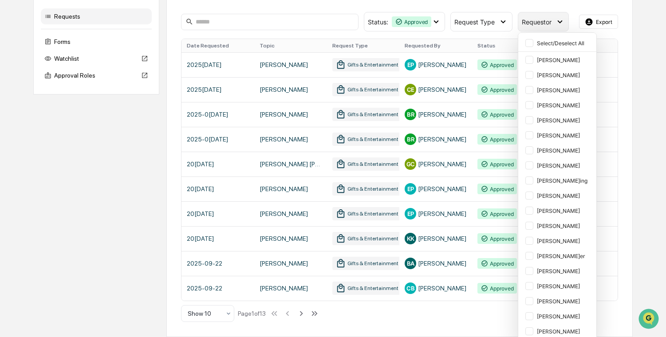
click at [537, 26] on div "Requestor" at bounding box center [542, 22] width 51 height 20
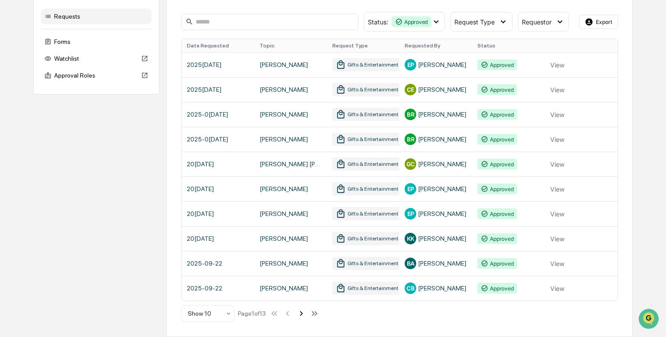
click at [306, 313] on icon at bounding box center [301, 314] width 10 height 10
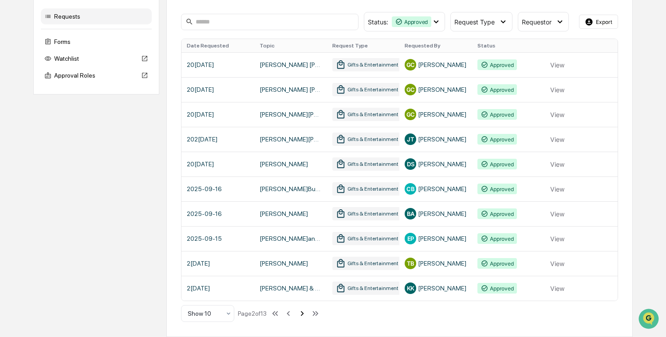
click at [307, 312] on icon at bounding box center [302, 314] width 10 height 10
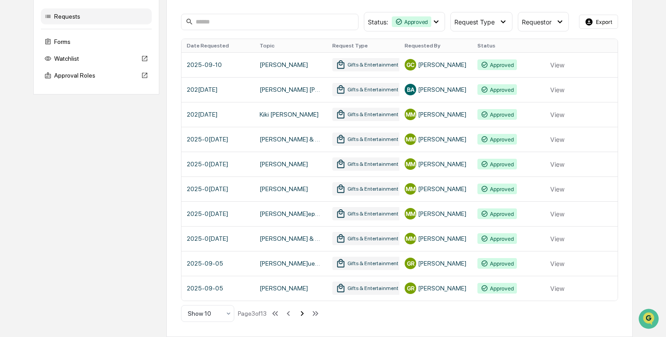
click at [307, 312] on icon at bounding box center [302, 314] width 10 height 10
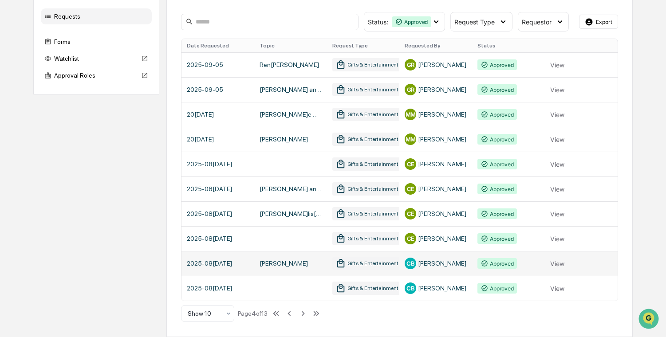
click at [549, 261] on link at bounding box center [399, 263] width 436 height 25
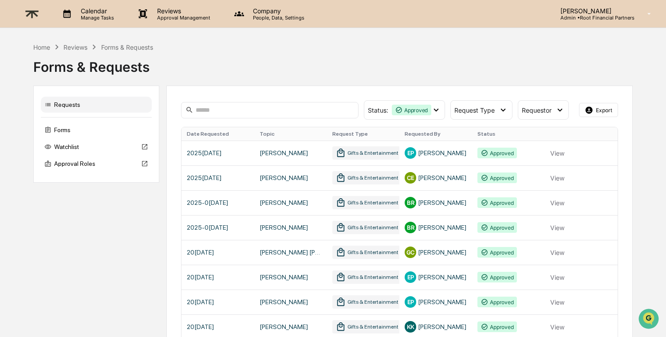
scroll to position [88, 0]
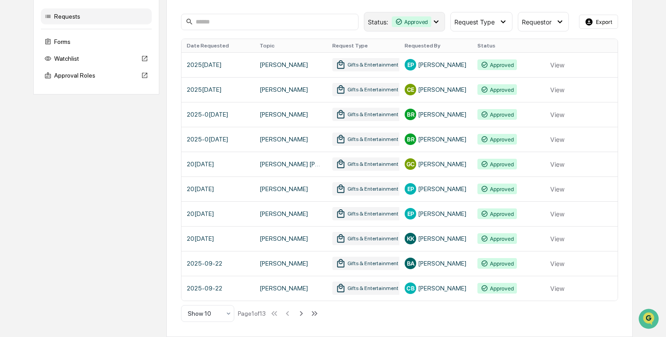
click at [425, 17] on div "Approved" at bounding box center [411, 21] width 39 height 11
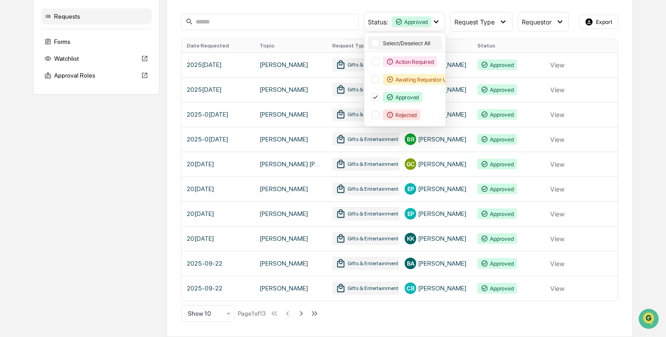
click at [375, 43] on div at bounding box center [375, 43] width 8 height 8
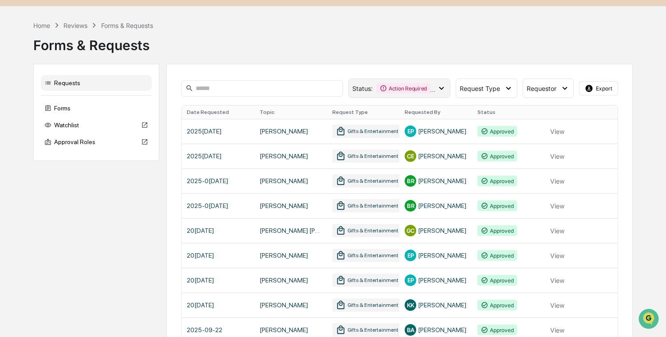
scroll to position [88, 0]
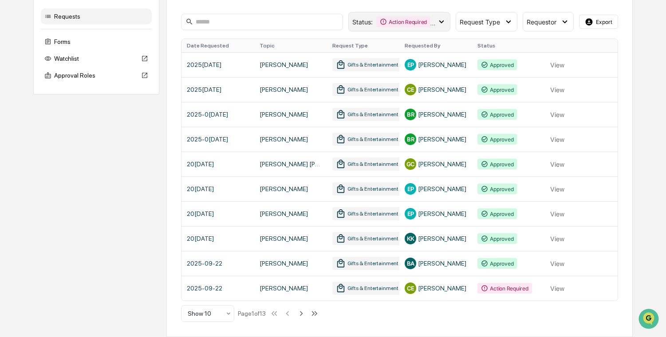
click at [410, 22] on div "Action Required" at bounding box center [403, 21] width 54 height 11
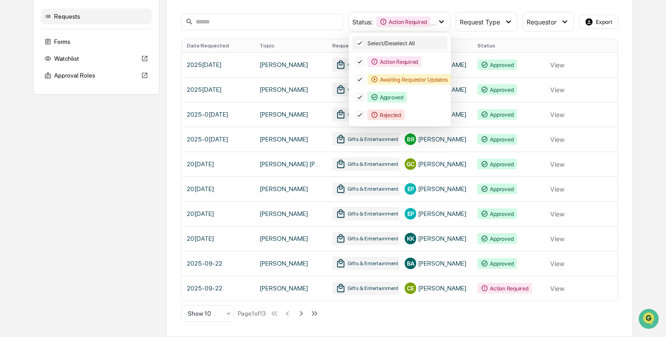
click at [361, 41] on icon at bounding box center [360, 43] width 10 height 6
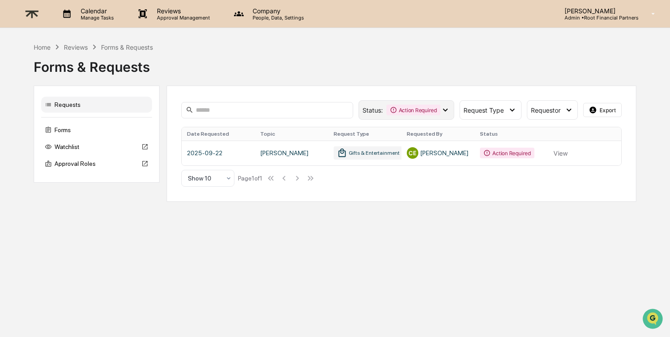
click at [443, 106] on icon at bounding box center [446, 110] width 10 height 10
click at [455, 77] on div "Forms & Requests" at bounding box center [335, 65] width 603 height 27
click at [97, 149] on div "Watchlist" at bounding box center [96, 147] width 111 height 16
click at [560, 150] on link at bounding box center [402, 153] width 440 height 25
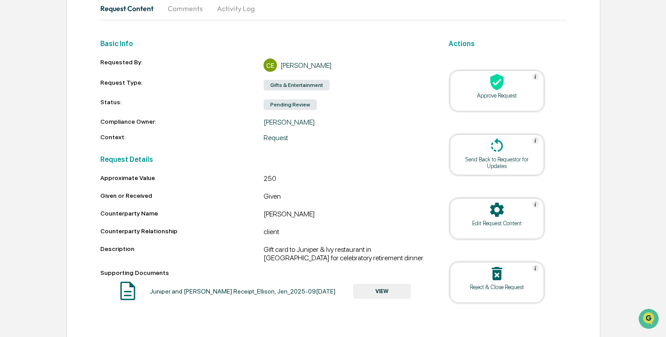
scroll to position [101, 0]
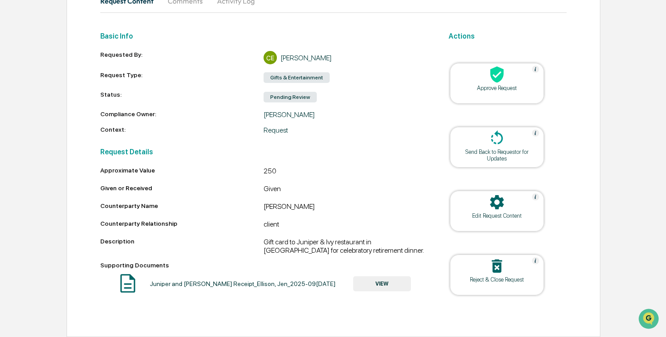
click at [473, 90] on div "Approve Request" at bounding box center [497, 88] width 80 height 7
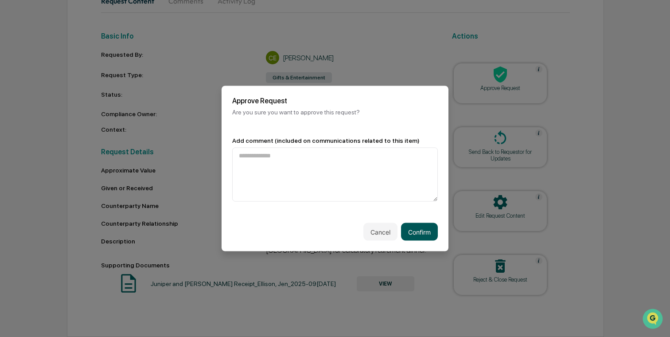
click at [405, 228] on button "Confirm" at bounding box center [419, 232] width 37 height 18
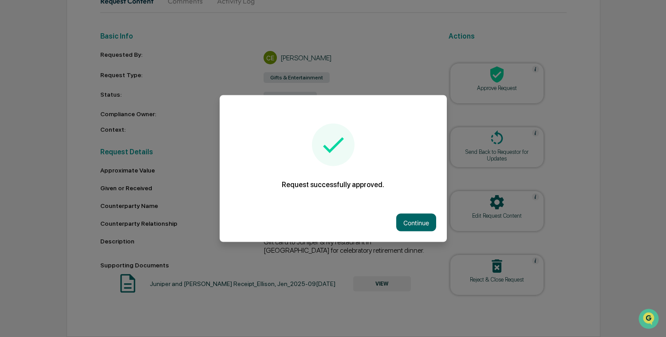
scroll to position [80, 0]
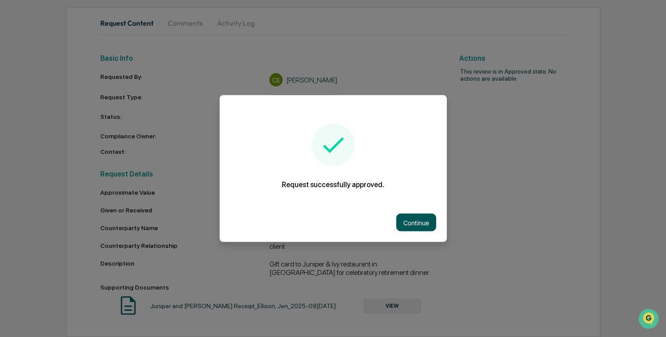
click at [404, 225] on button "Continue" at bounding box center [416, 223] width 40 height 18
